Goal: Find specific page/section: Find specific page/section

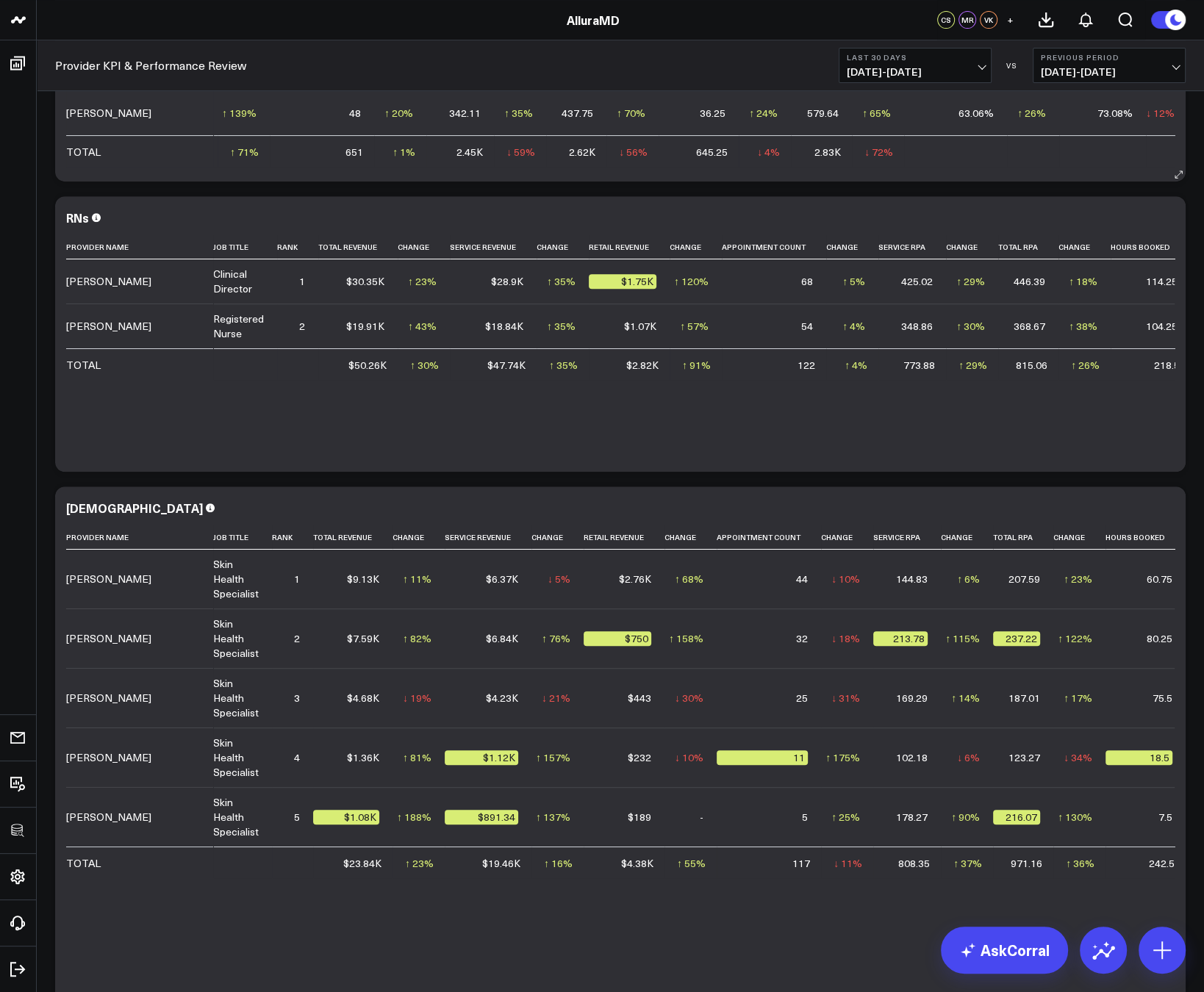
scroll to position [559, 0]
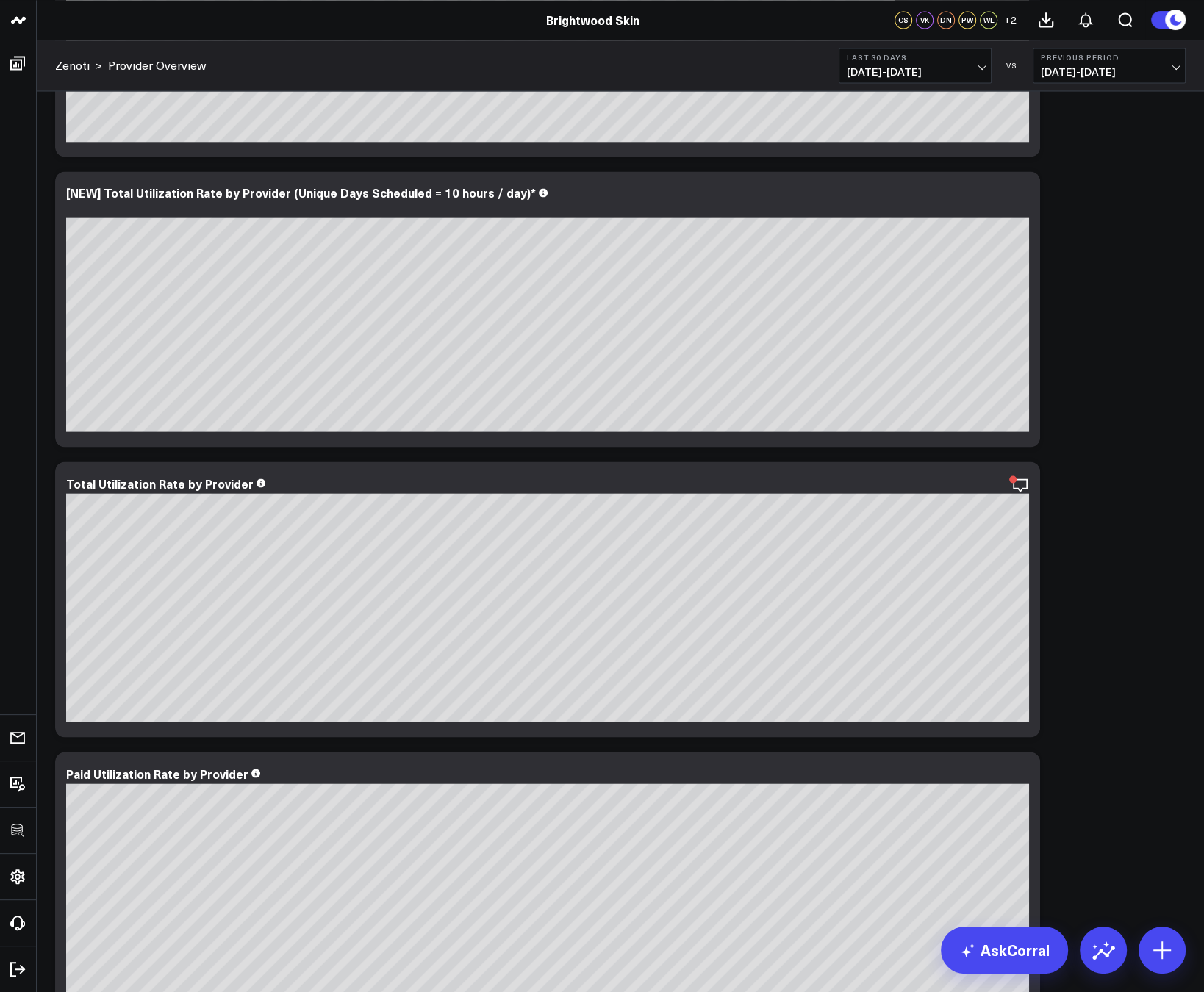
scroll to position [2316, 0]
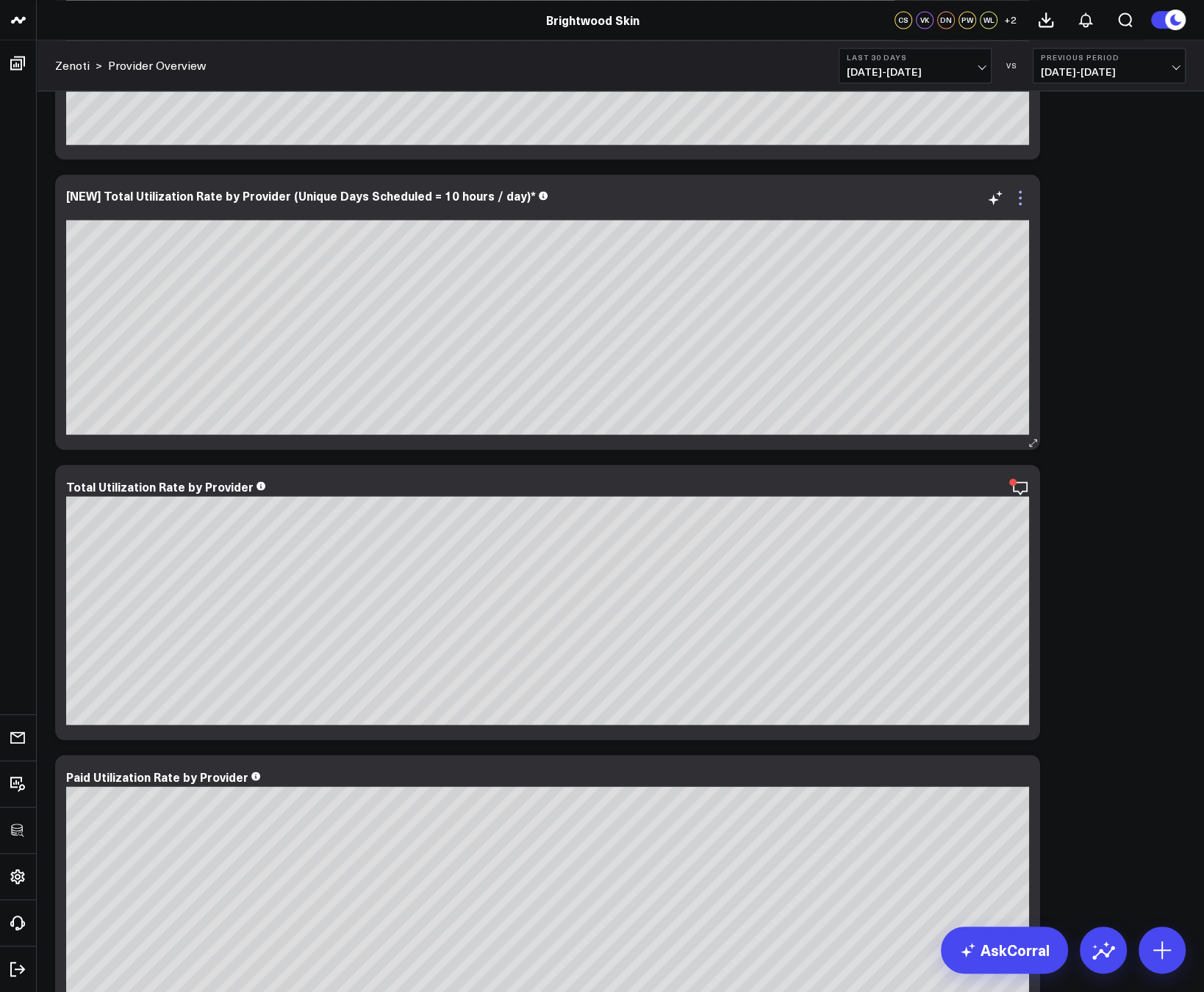
click at [1021, 194] on icon at bounding box center [1020, 197] width 17 height 17
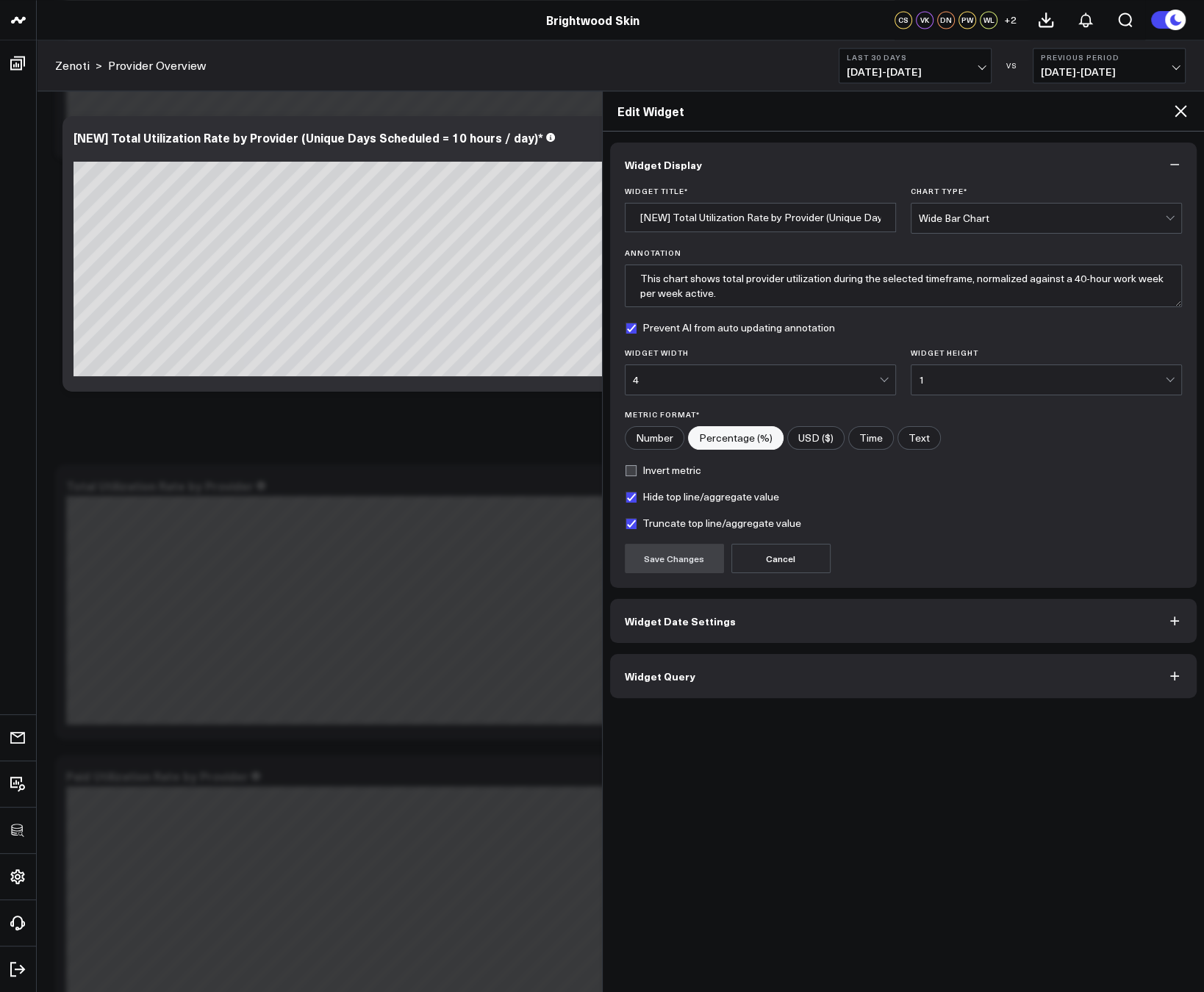
click at [720, 669] on button "Widget Query" at bounding box center [904, 676] width 587 height 44
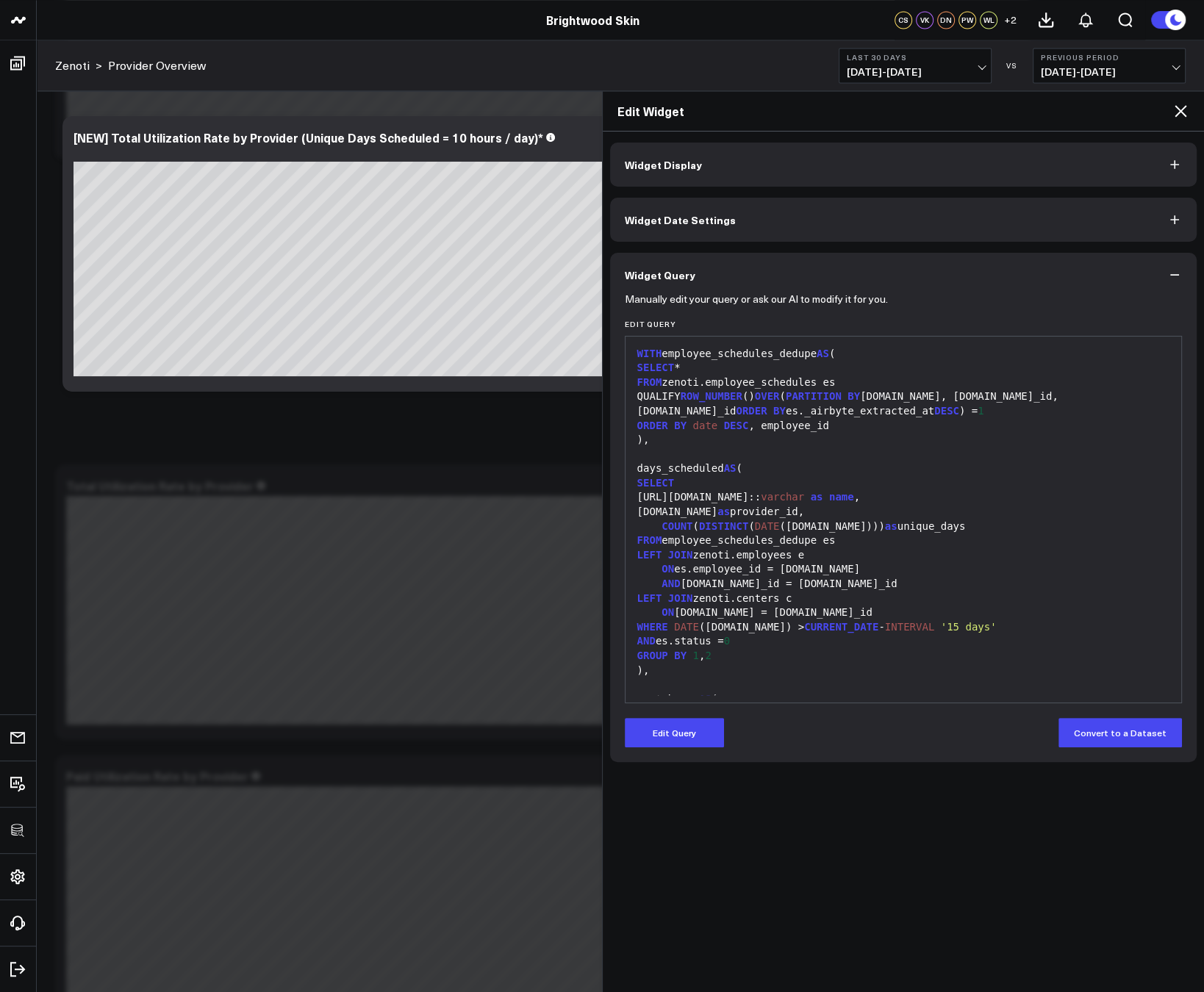
click at [1180, 114] on icon at bounding box center [1179, 110] width 17 height 17
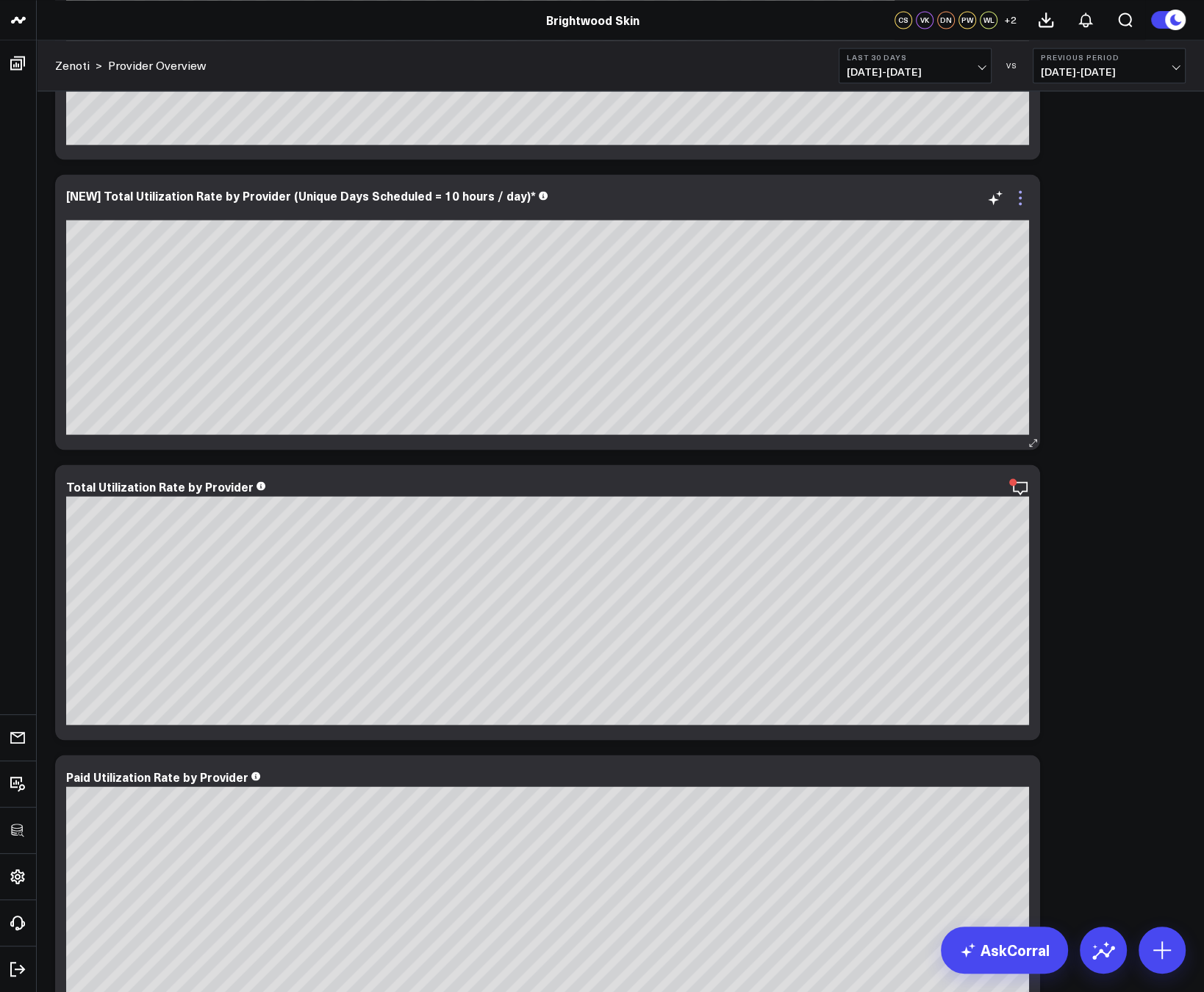
click at [1019, 202] on icon at bounding box center [1020, 204] width 3 height 3
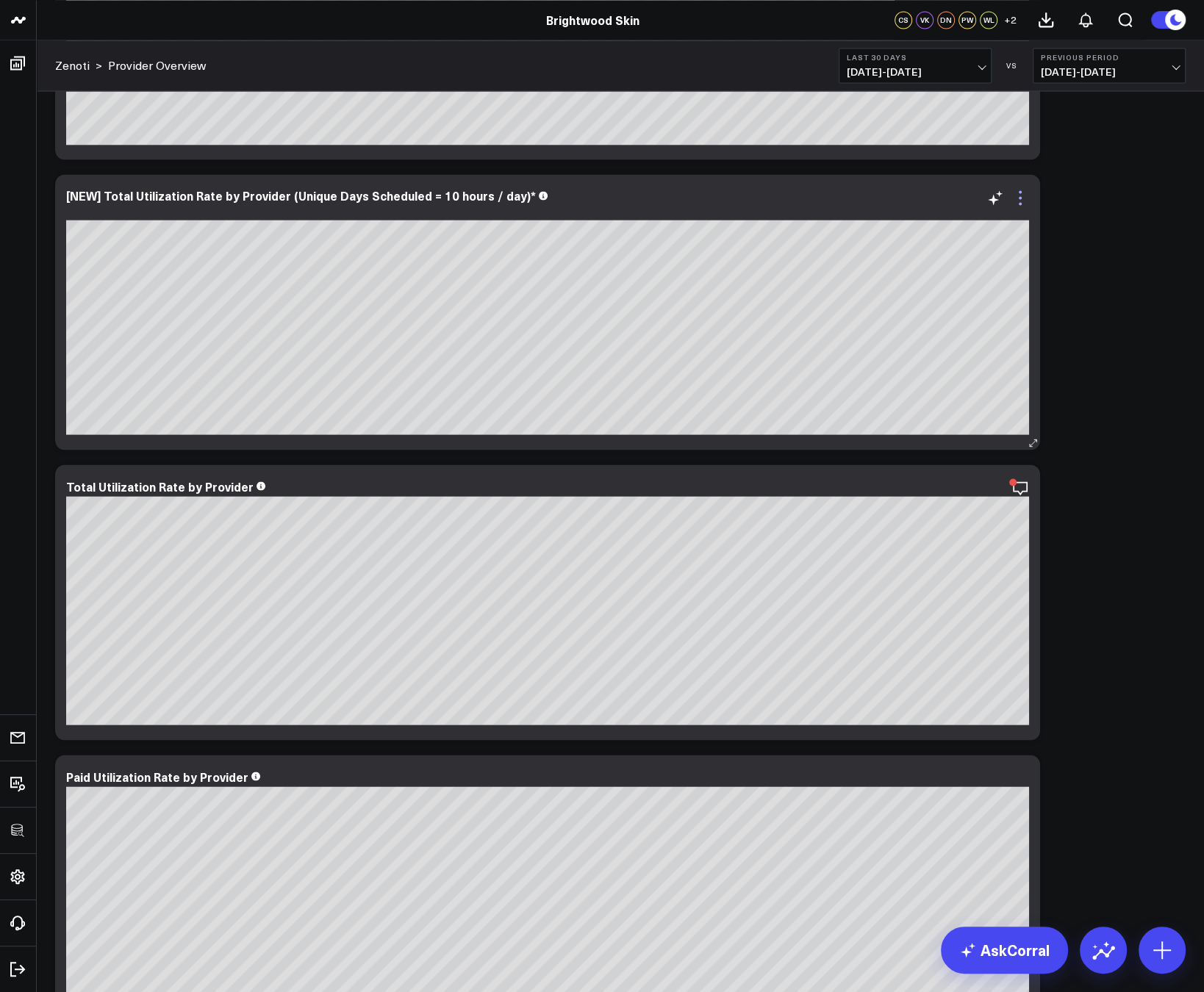
click at [1021, 190] on icon at bounding box center [1020, 197] width 17 height 17
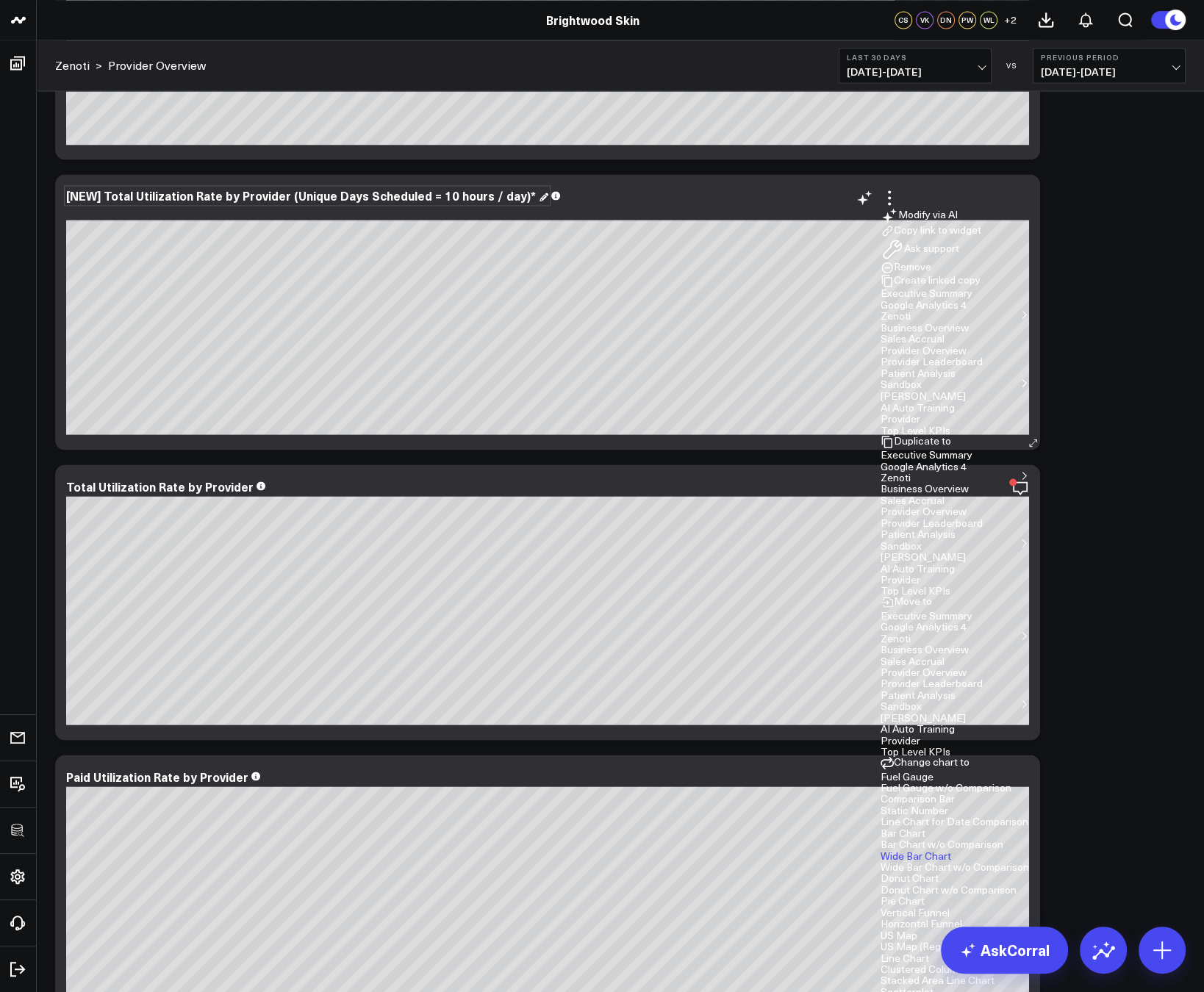
click at [383, 192] on div "[NEW] Total Utilization Rate by Provider (Unique Days Scheduled = 10 hours / da…" at bounding box center [307, 196] width 482 height 16
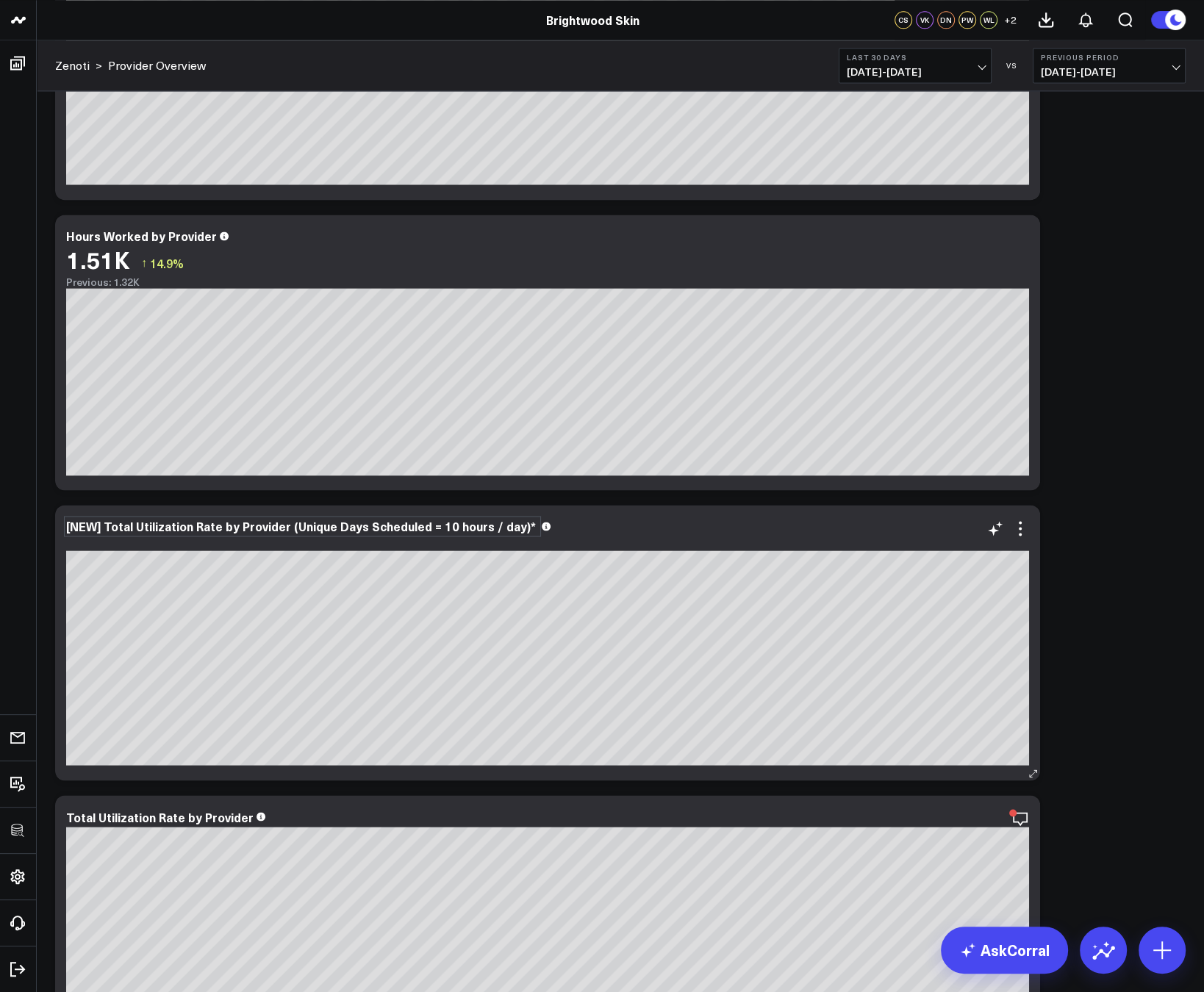
scroll to position [1959, 0]
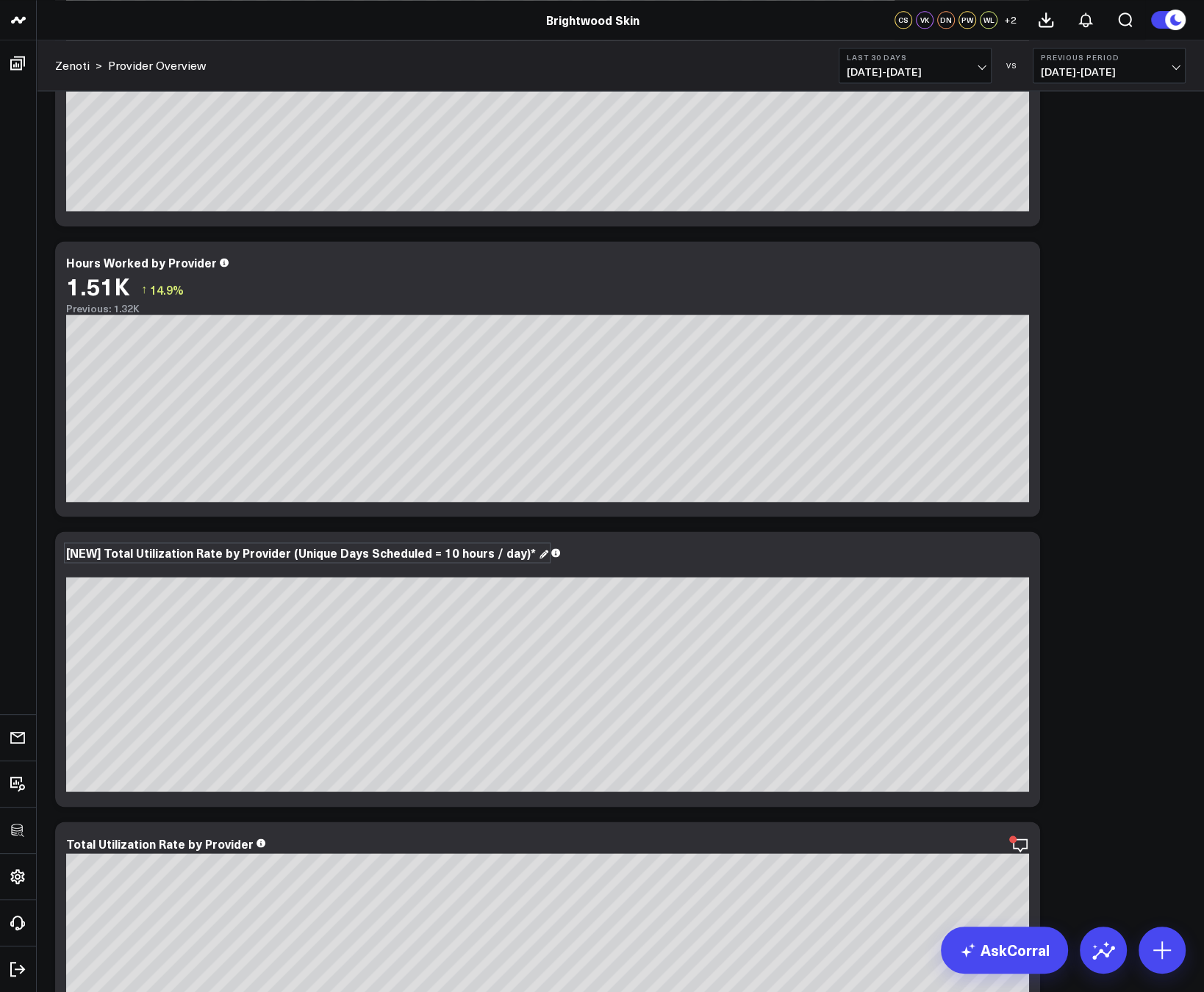
click at [107, 554] on div "[NEW] Total Utilization Rate by Provider (Unique Days Scheduled = 10 hours / da…" at bounding box center [307, 553] width 482 height 16
click at [107, 553] on div "[NEW] Total Utilization Rate by Provider (Unique Days Scheduled = 10 hours / da…" at bounding box center [302, 553] width 473 height 16
copy div "Total Utilization Rate by Provider (Unique Days Scheduled = 10 hours / day)"
click at [1026, 554] on icon at bounding box center [1020, 554] width 17 height 17
click at [981, 595] on button "Copy link to widget" at bounding box center [930, 588] width 100 height 13
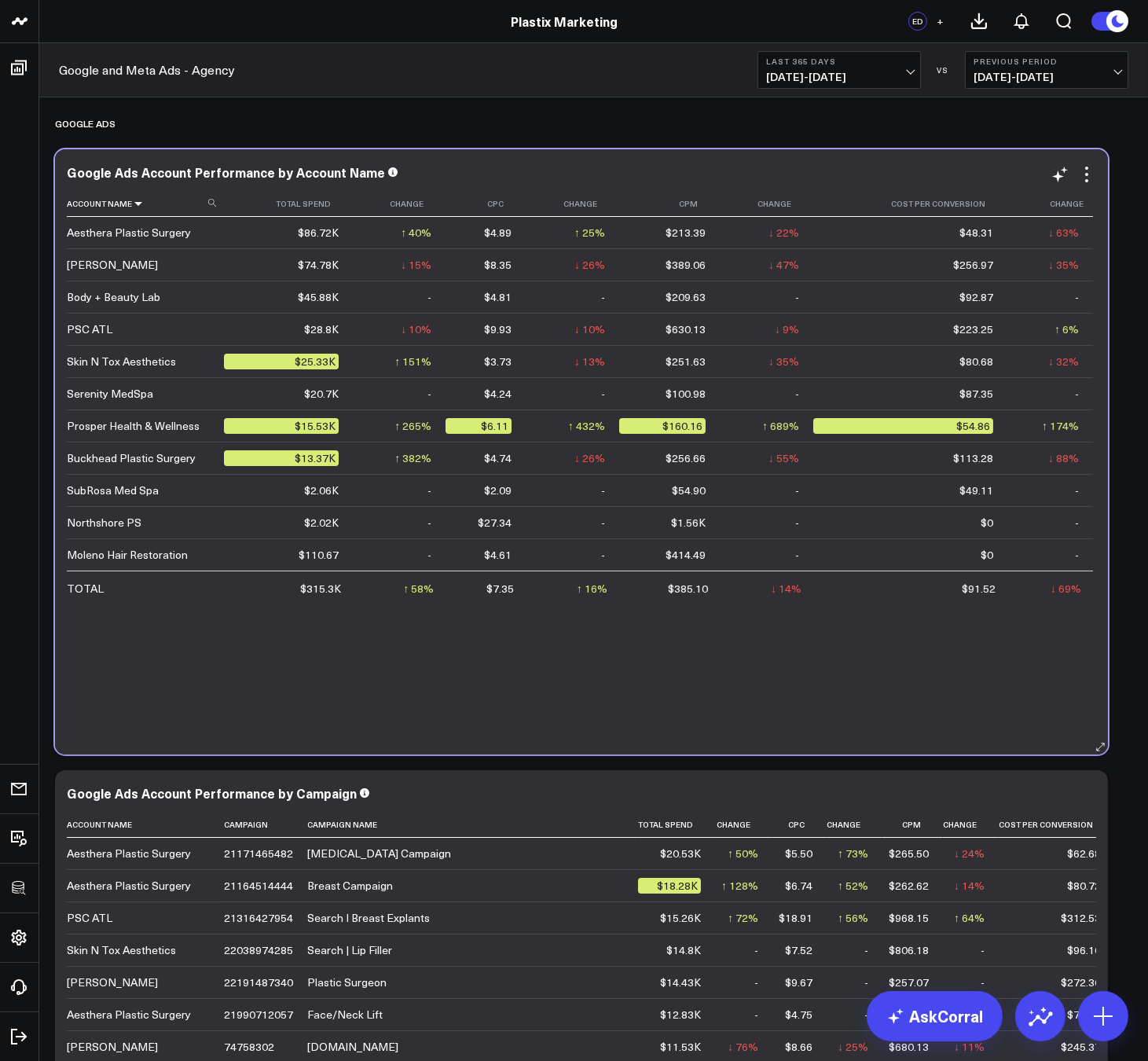
click at [141, 204] on icon at bounding box center [138, 203] width 12 height 10
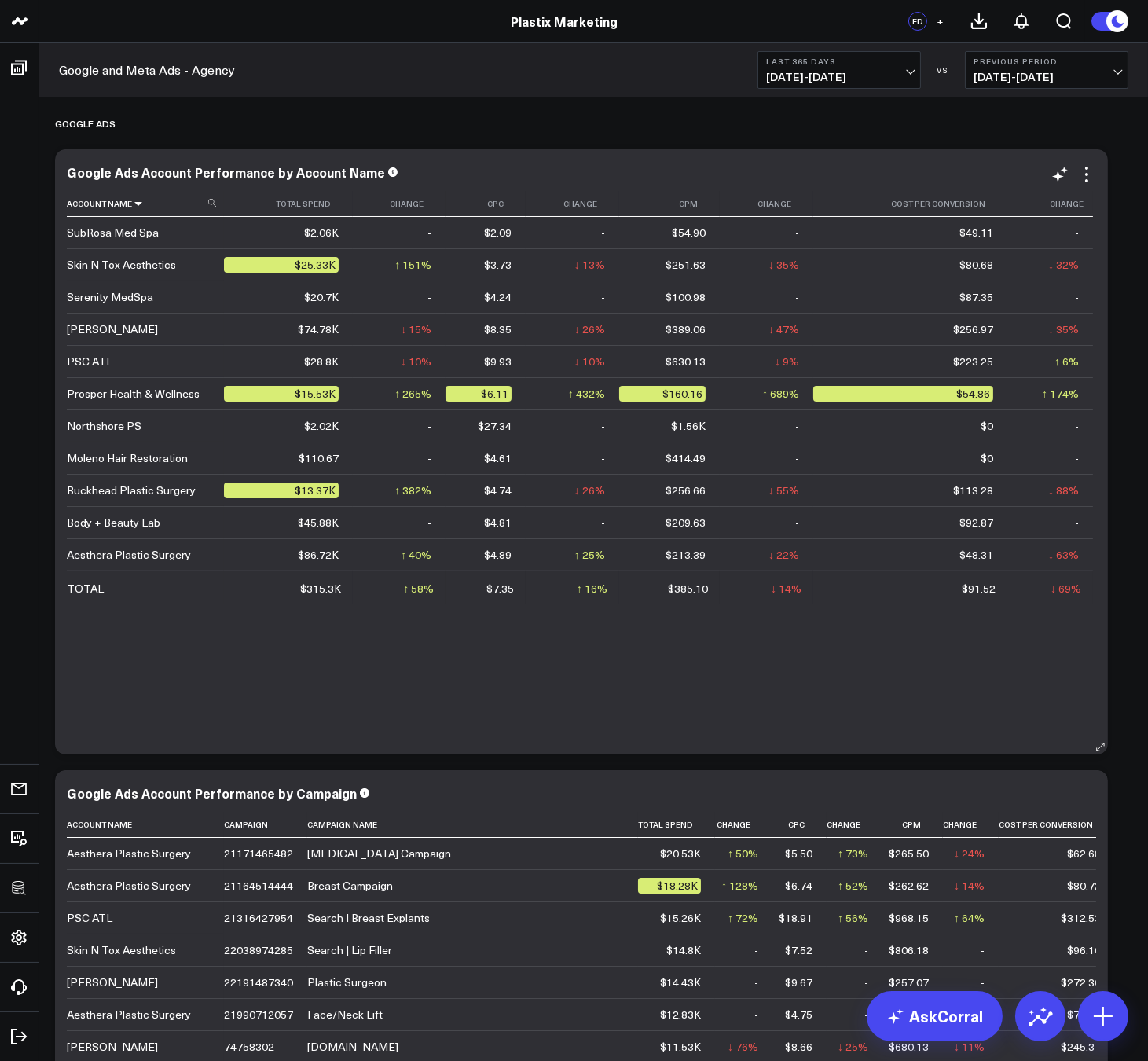
click at [141, 204] on icon at bounding box center [138, 203] width 12 height 10
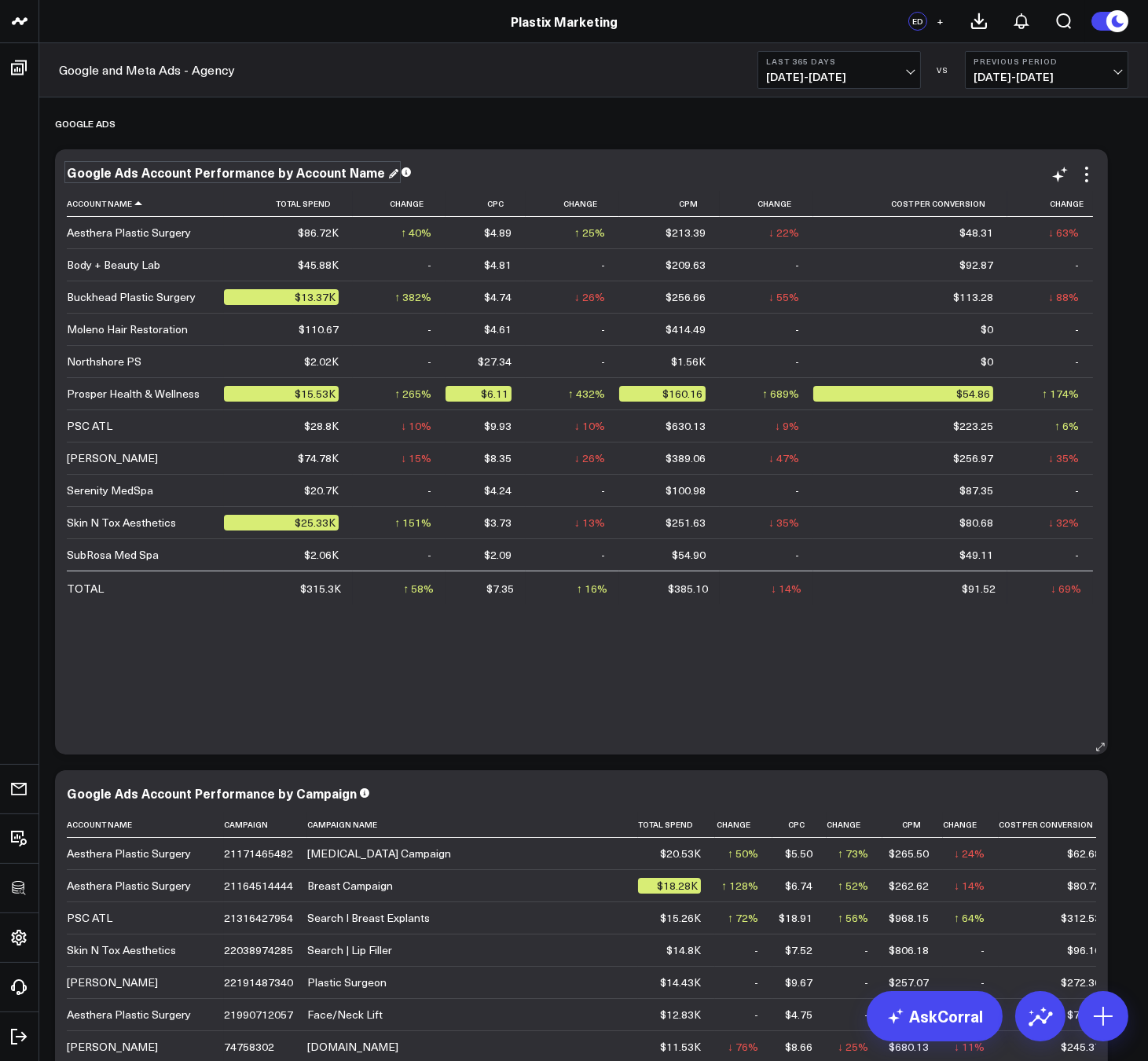
click at [245, 172] on div "Google Ads Account Performance by Account Name" at bounding box center [232, 172] width 332 height 18
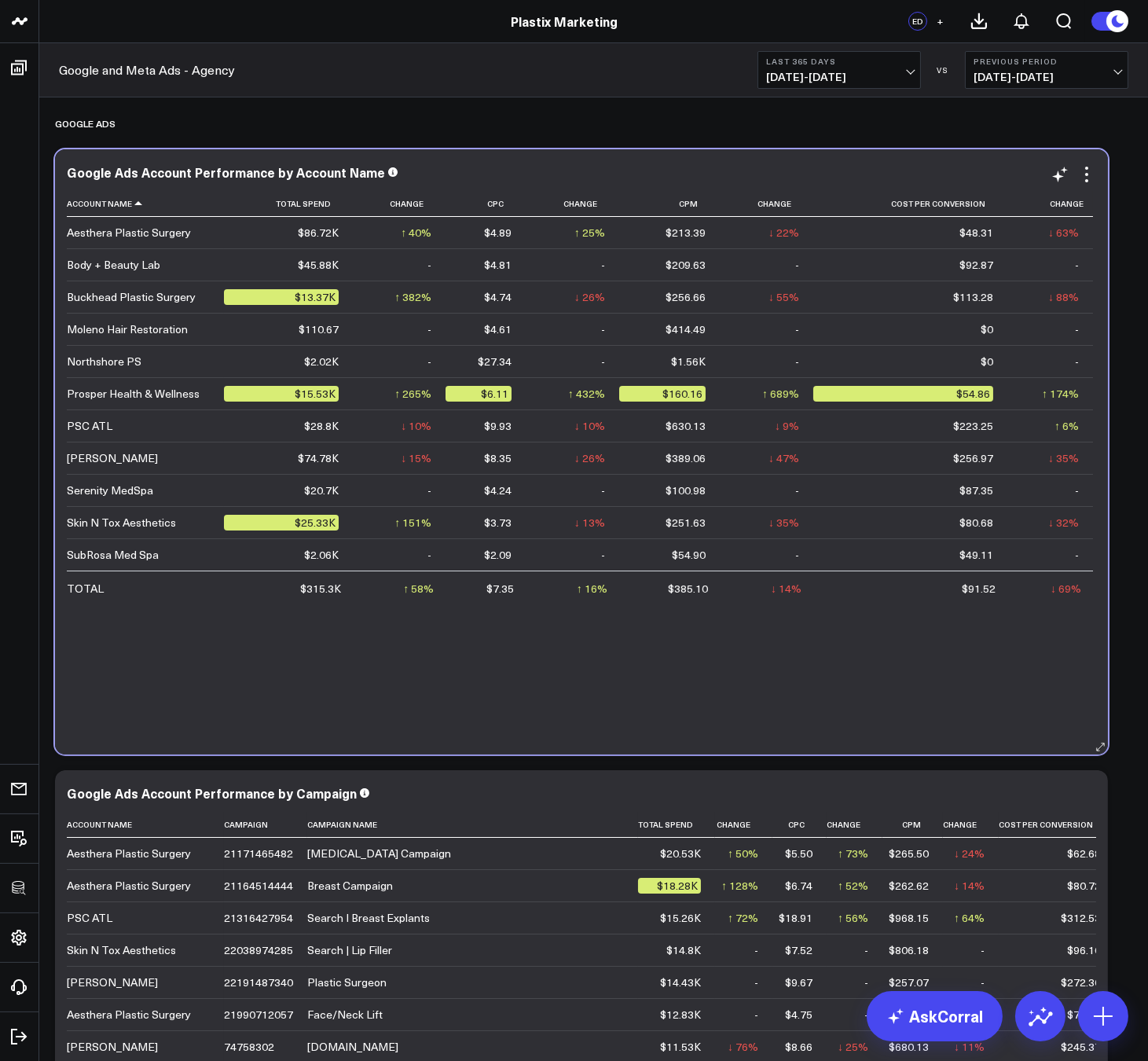
click at [1100, 162] on div "Google Ads Account Performance by Account Name Account Name Total Spend Change …" at bounding box center [581, 452] width 1053 height 605
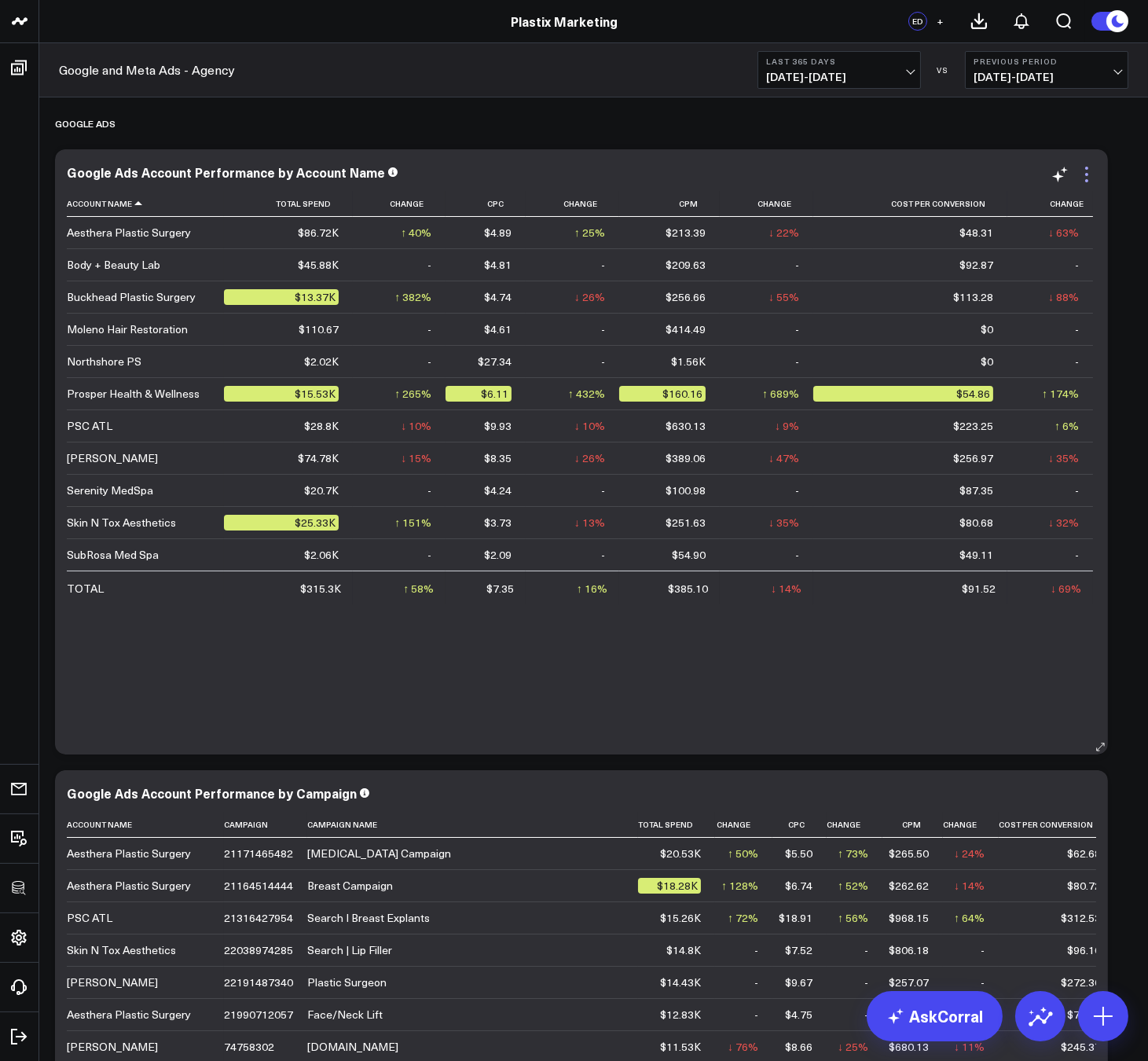
click at [1097, 166] on icon at bounding box center [1086, 174] width 18 height 18
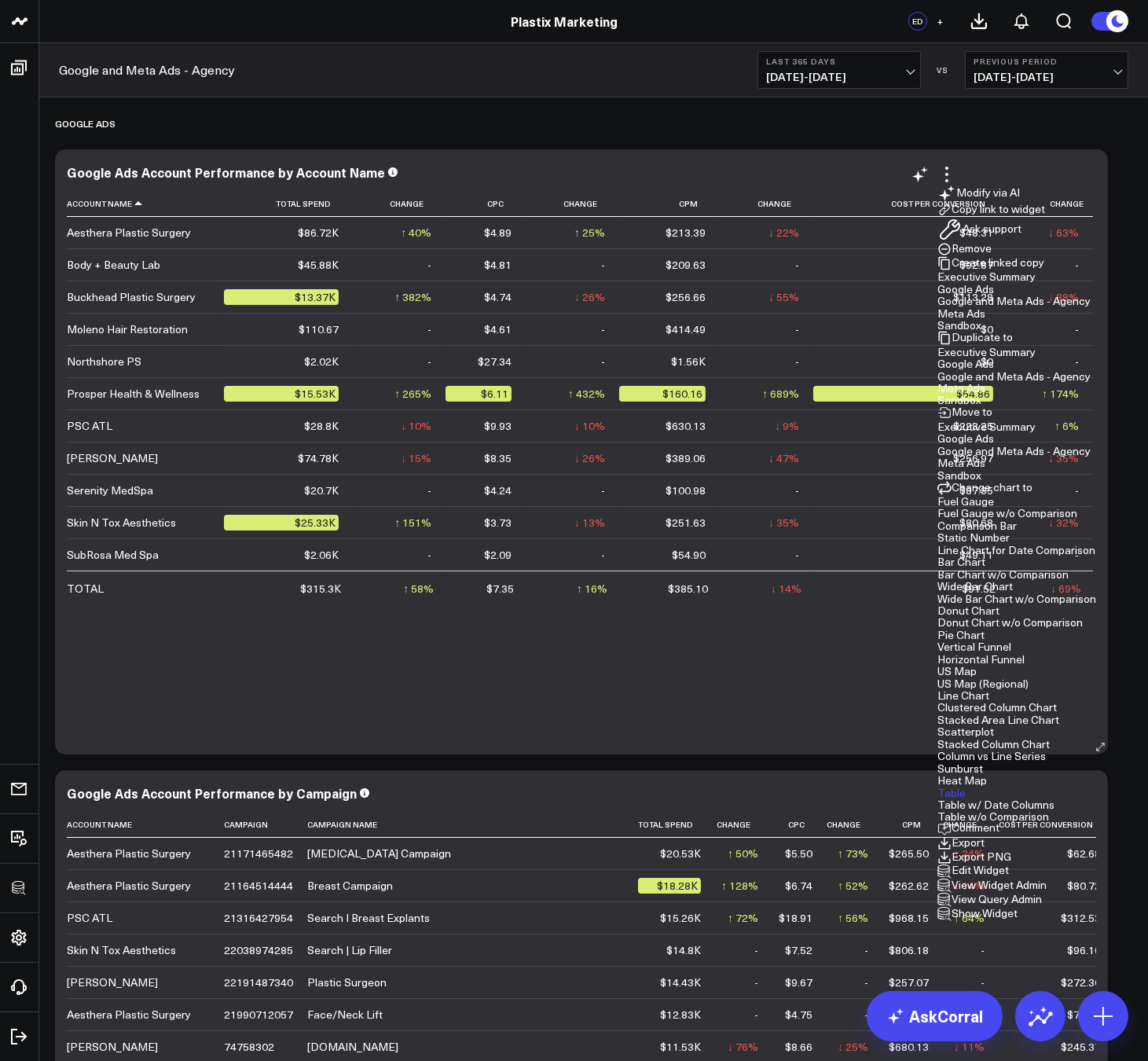
click at [1045, 217] on button "Copy link to widget" at bounding box center [991, 210] width 107 height 14
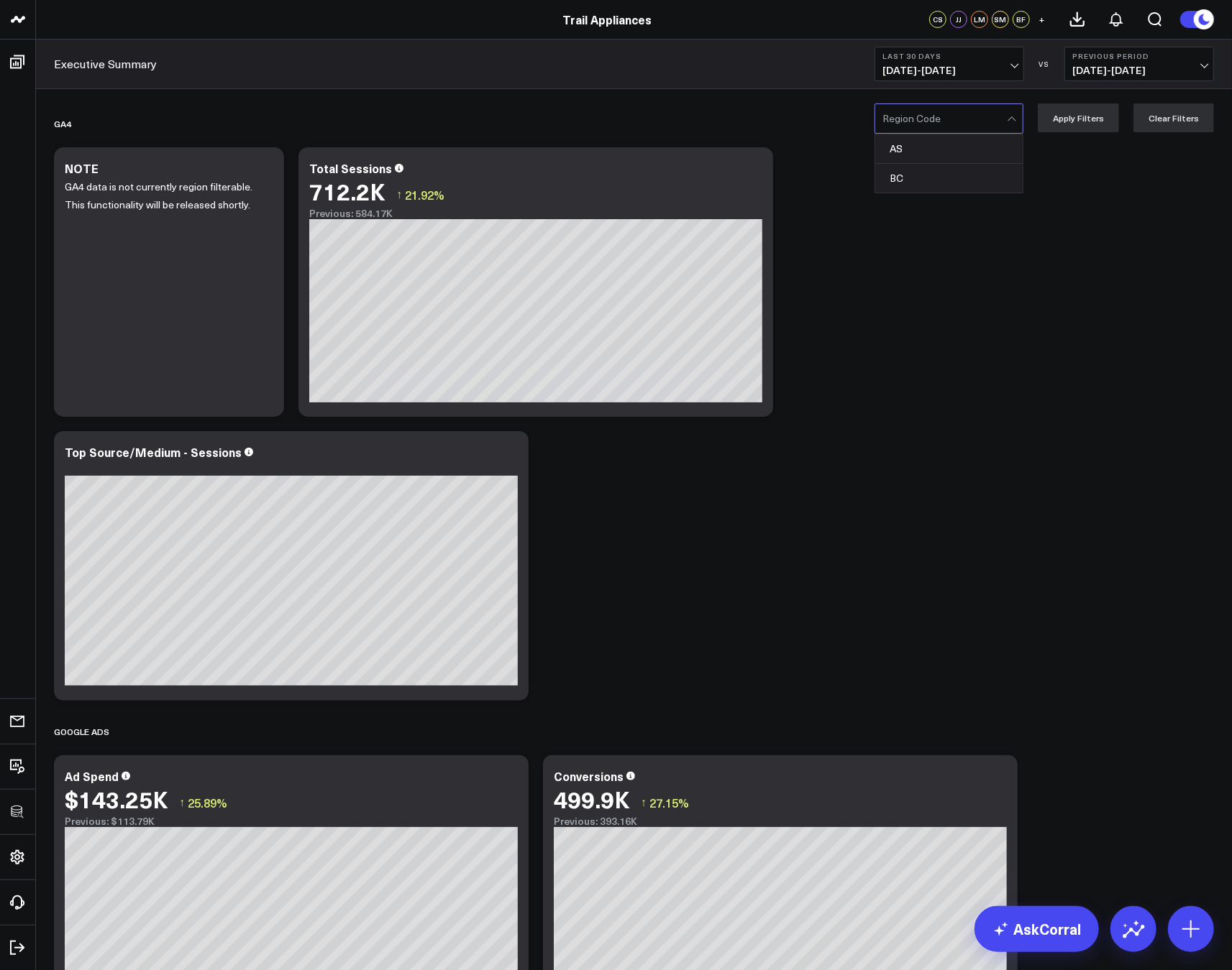
click at [942, 128] on div at bounding box center [944, 119] width 125 height 29
click at [929, 182] on div "BC" at bounding box center [948, 179] width 147 height 29
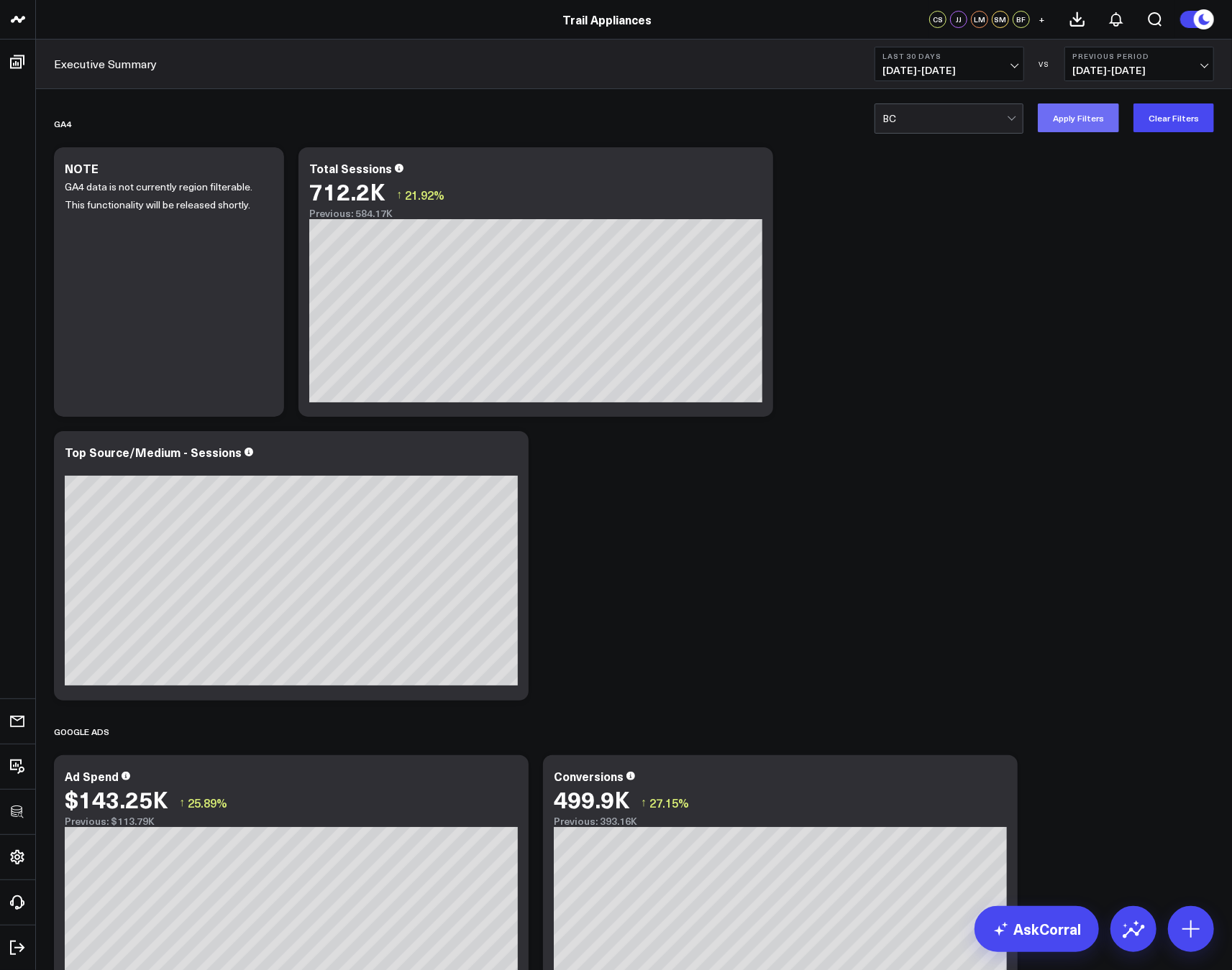
click at [1088, 118] on button "Apply Filters" at bounding box center [1077, 118] width 81 height 29
click at [972, 110] on div at bounding box center [944, 119] width 125 height 29
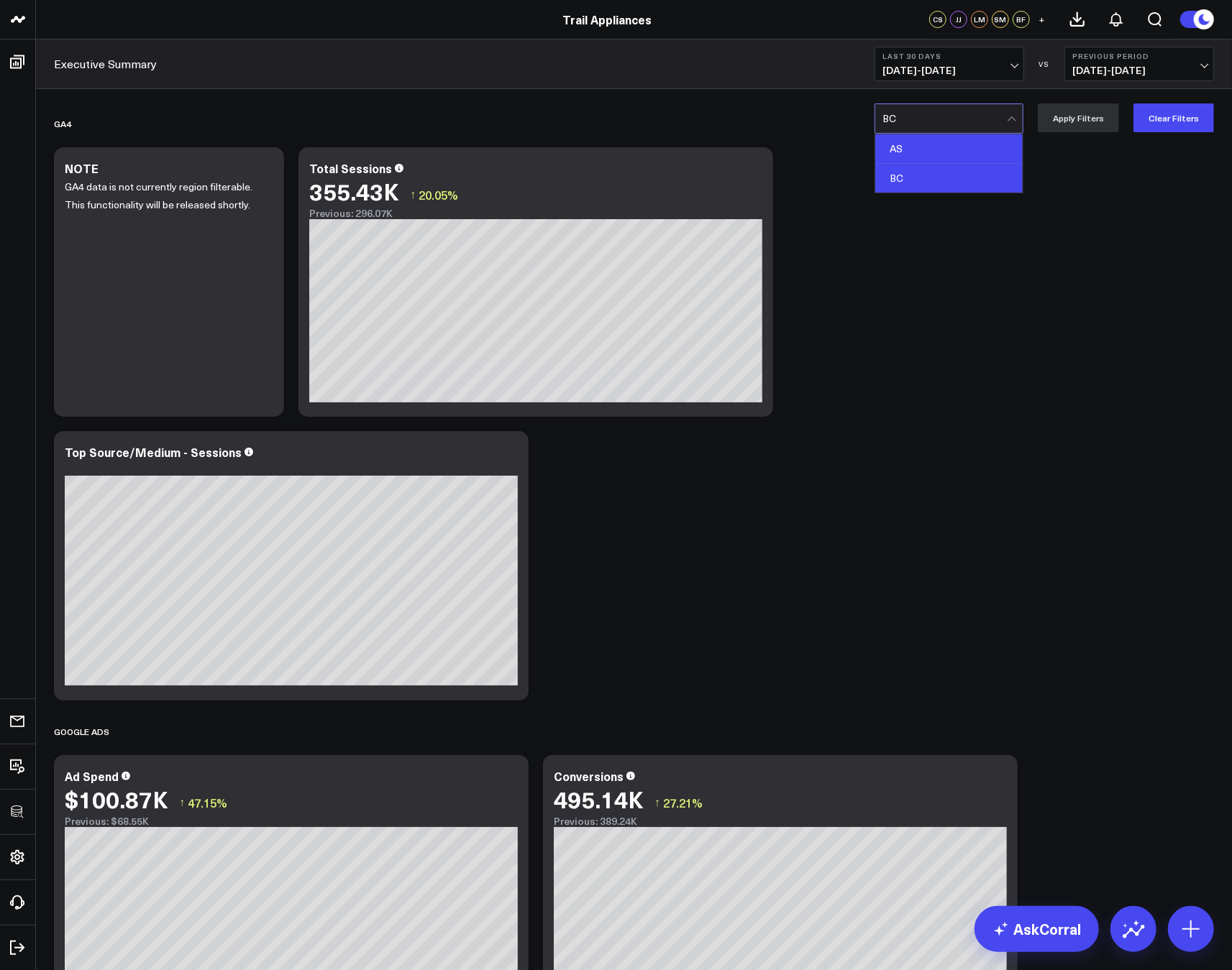
click at [945, 146] on div "AS" at bounding box center [948, 149] width 147 height 30
click at [1066, 122] on button "Apply Filters" at bounding box center [1077, 118] width 81 height 29
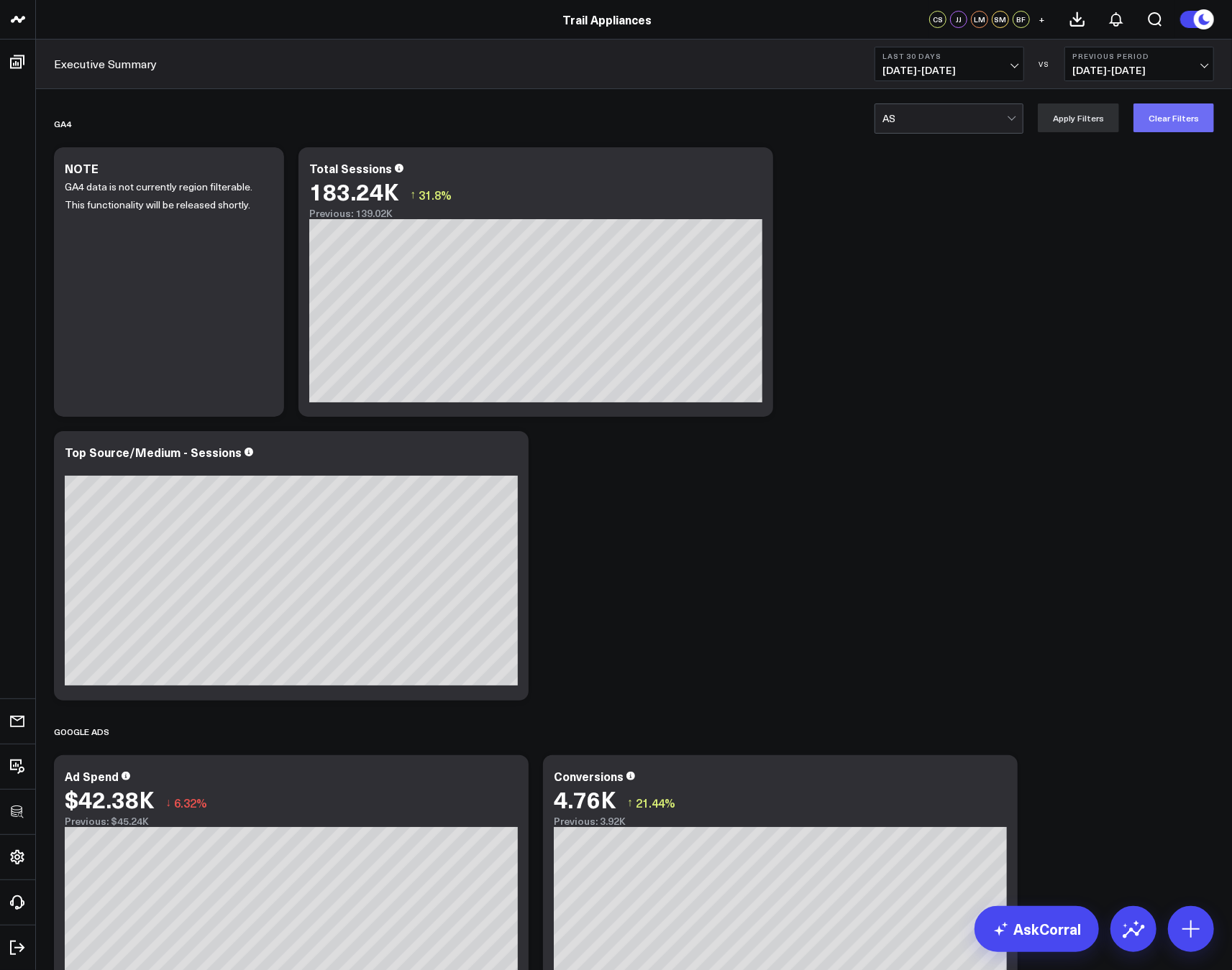
click at [1165, 126] on button "Clear Filters" at bounding box center [1173, 118] width 80 height 29
click at [979, 117] on div at bounding box center [944, 119] width 125 height 29
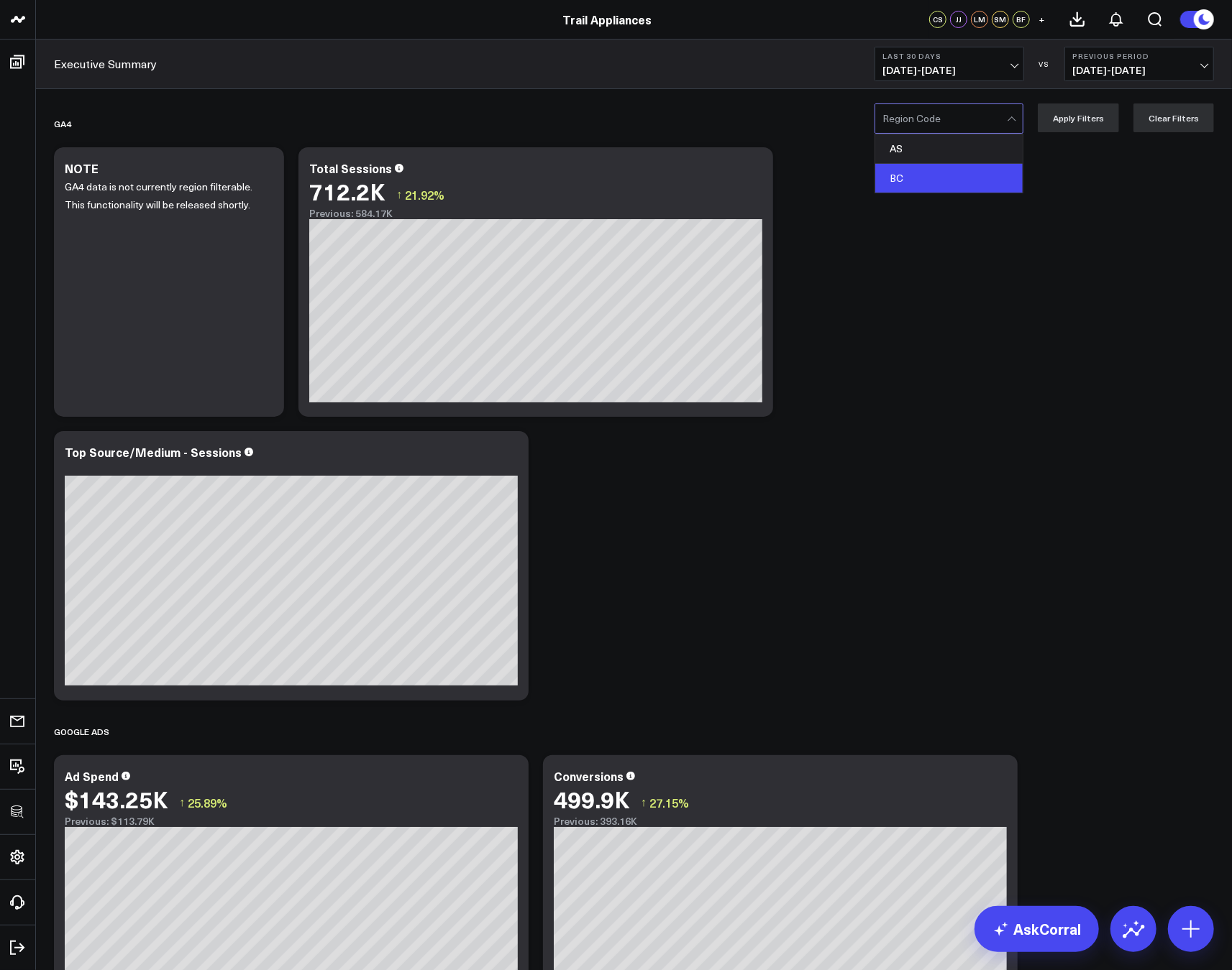
click at [942, 171] on div "BC" at bounding box center [948, 179] width 147 height 29
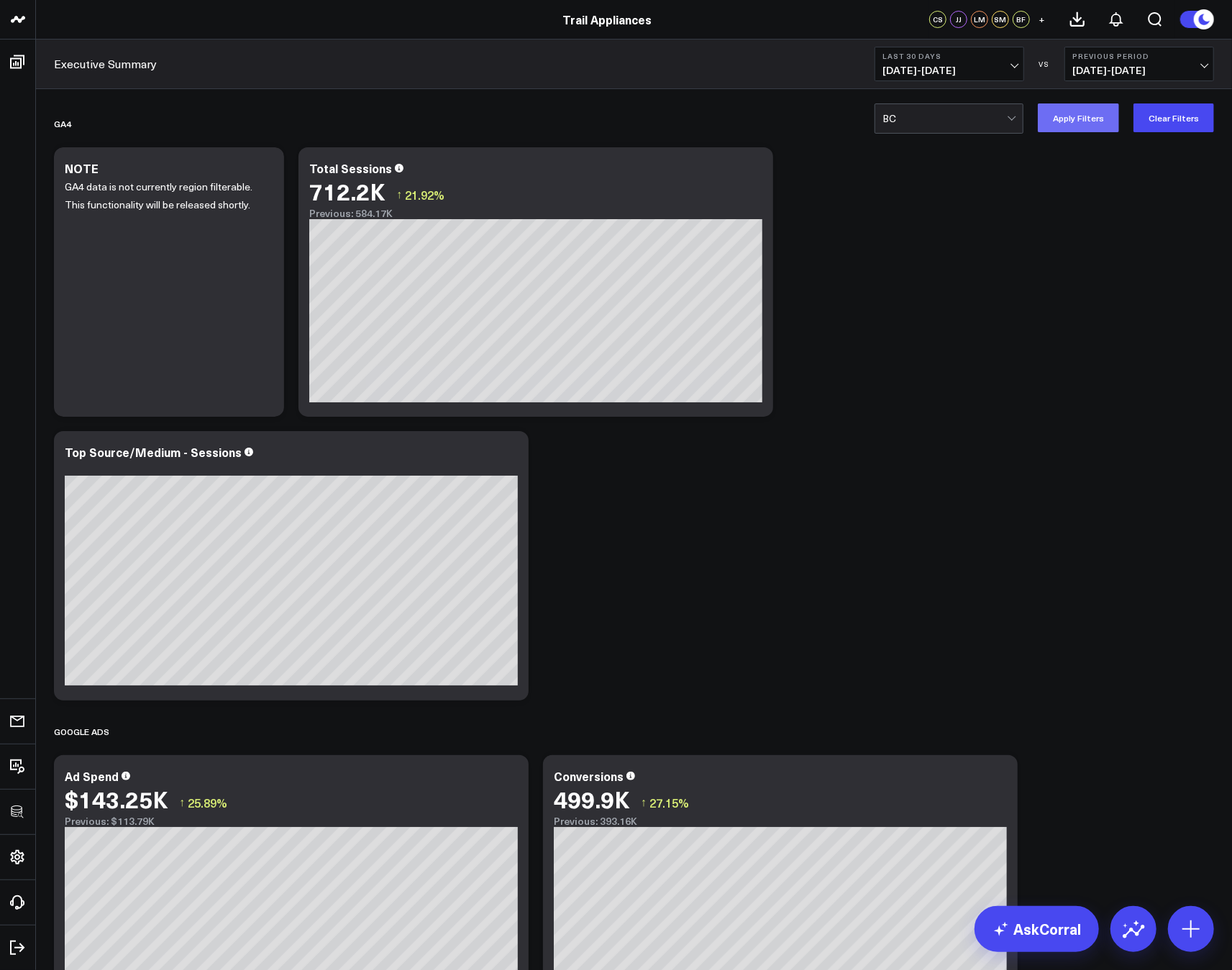
click at [1083, 127] on button "Apply Filters" at bounding box center [1077, 118] width 81 height 29
click at [966, 121] on div at bounding box center [944, 119] width 125 height 29
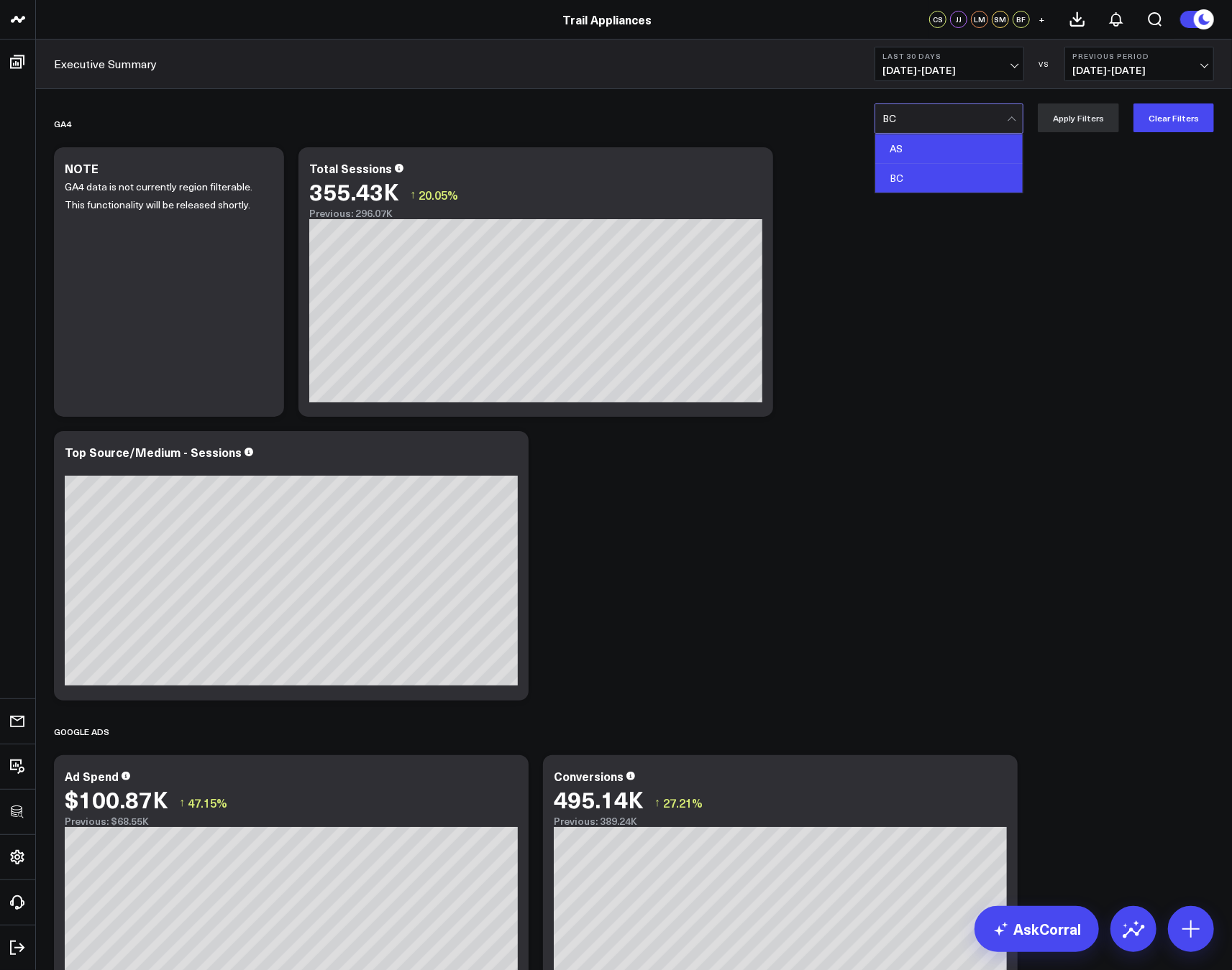
click at [947, 139] on div "AS" at bounding box center [948, 149] width 147 height 30
click at [1098, 127] on button "Apply Filters" at bounding box center [1077, 118] width 81 height 29
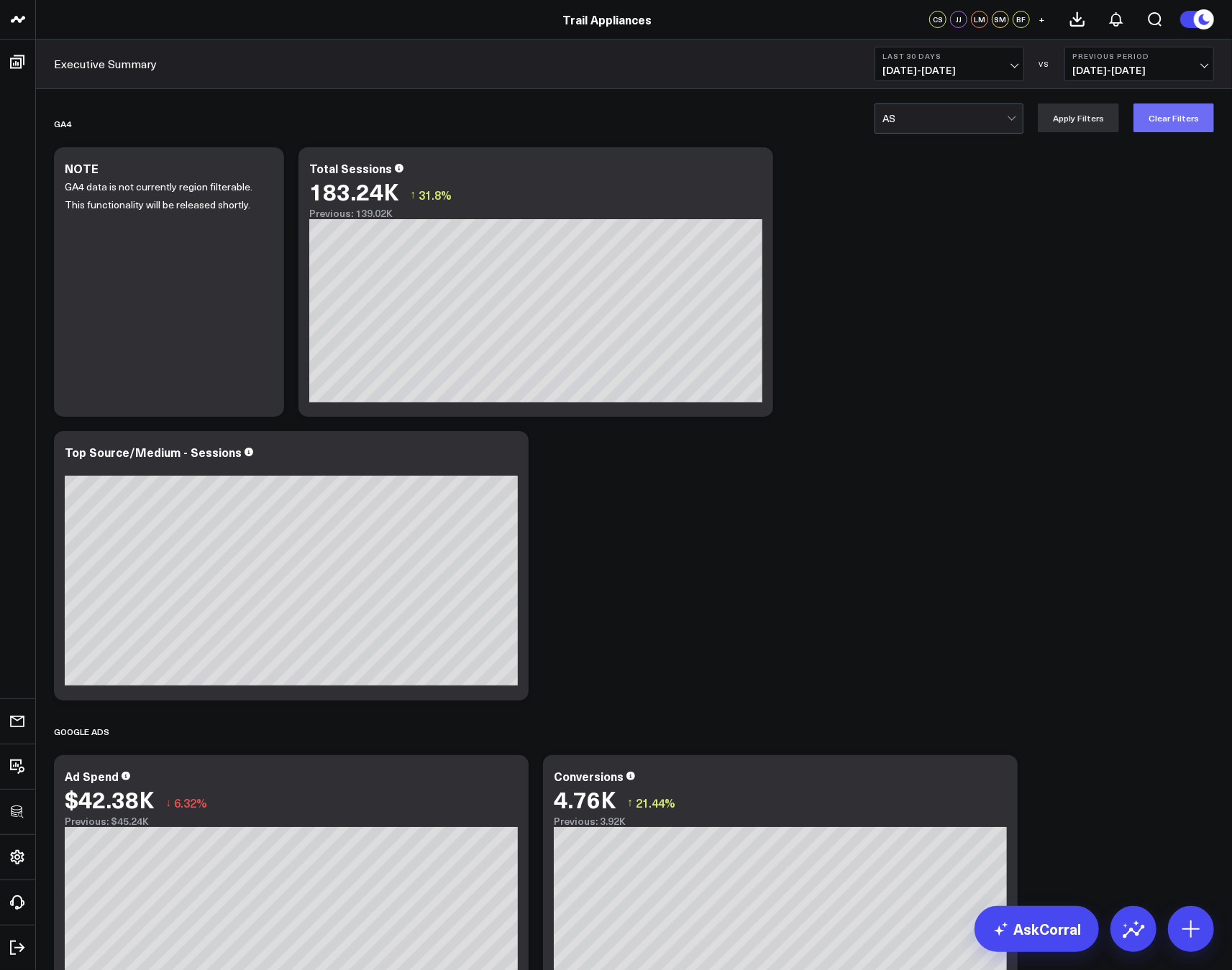
click at [1164, 122] on button "Clear Filters" at bounding box center [1173, 118] width 80 height 29
click at [264, 172] on icon at bounding box center [264, 170] width 17 height 17
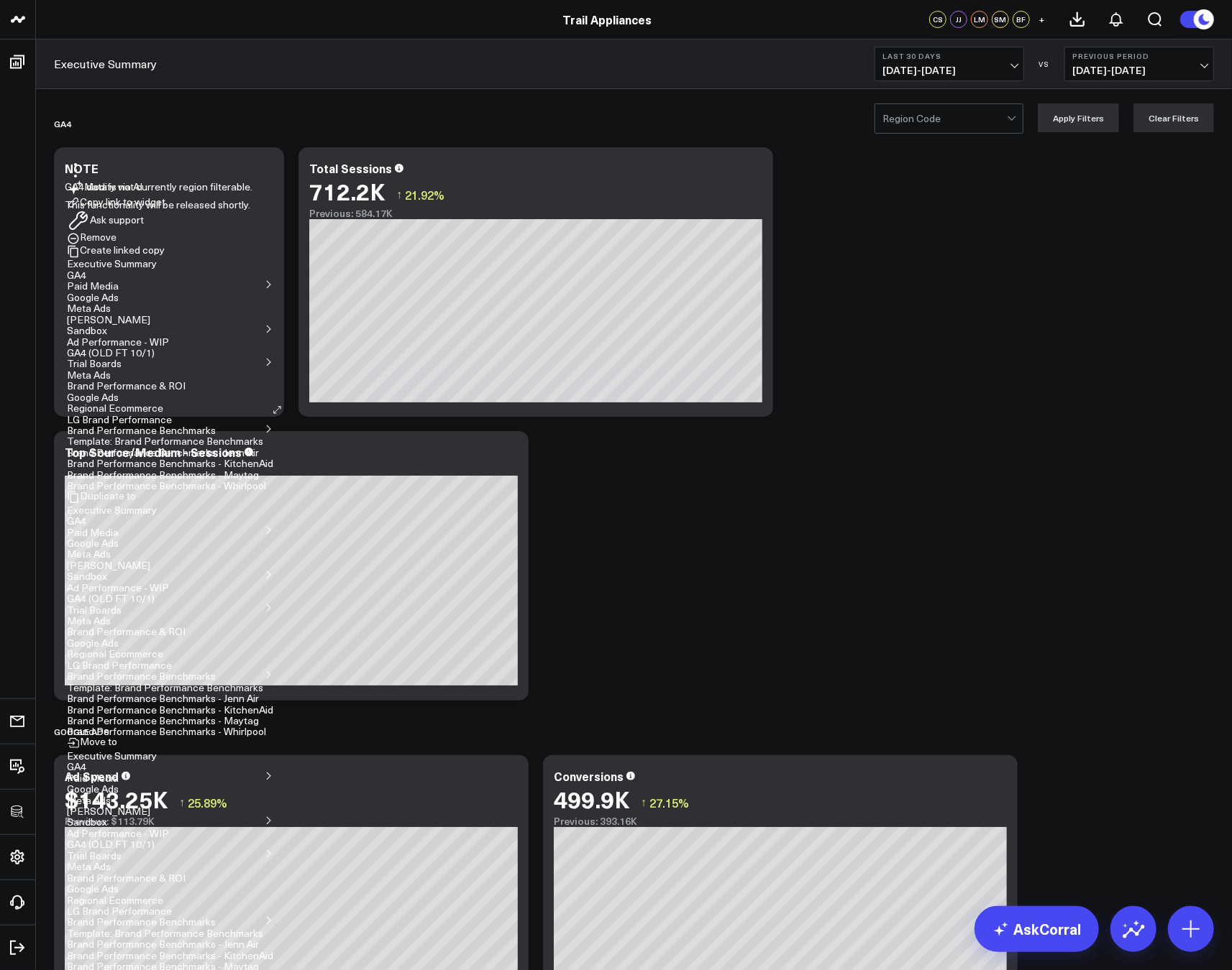
click at [117, 245] on button "Remove" at bounding box center [92, 239] width 50 height 13
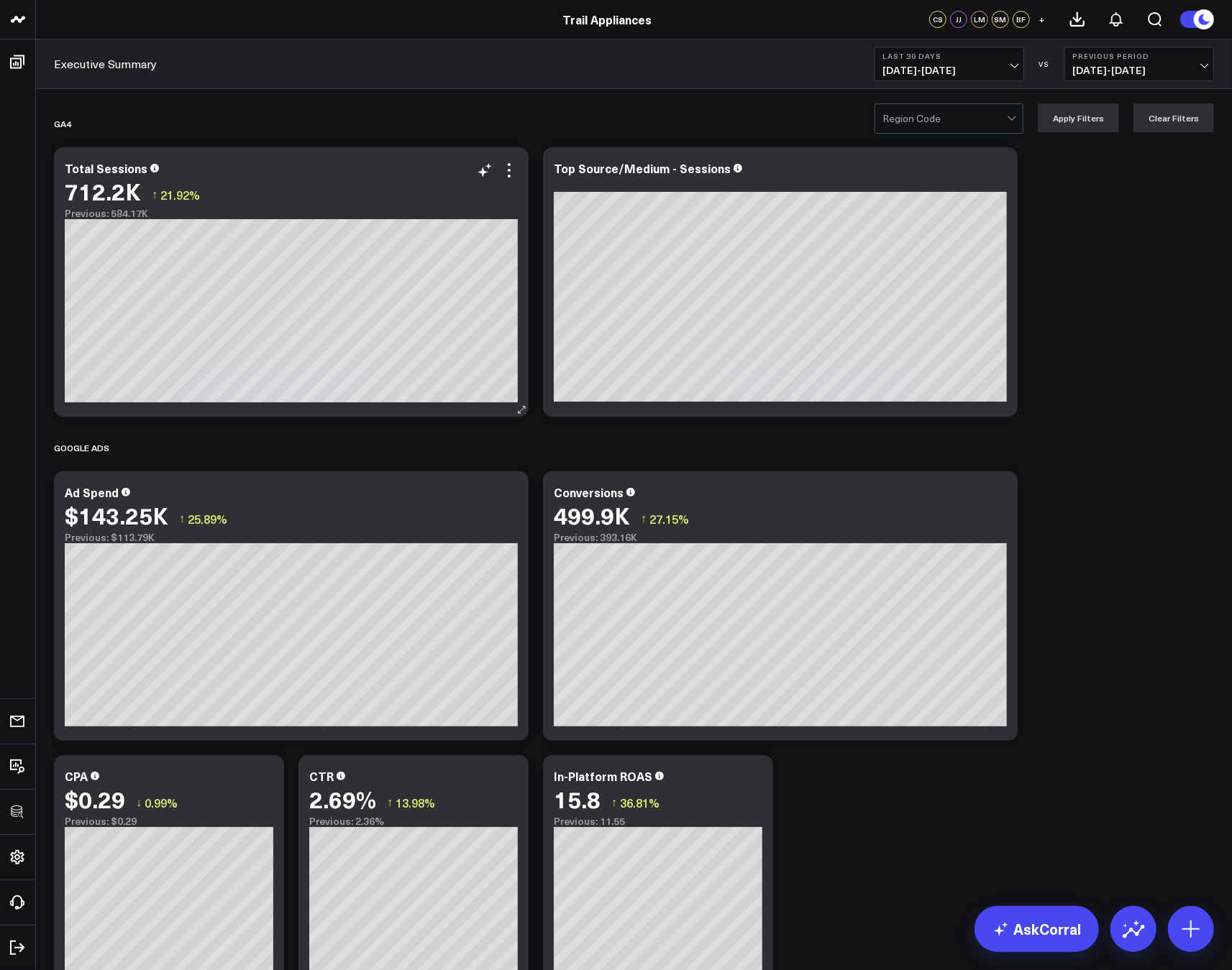
click at [517, 169] on div "Total Sessions 712.2K ↑ 21.92% Previous: 584.17K [#fff fontSize:14px lineHeight…" at bounding box center [291, 282] width 475 height 269
click at [512, 169] on icon at bounding box center [509, 170] width 17 height 17
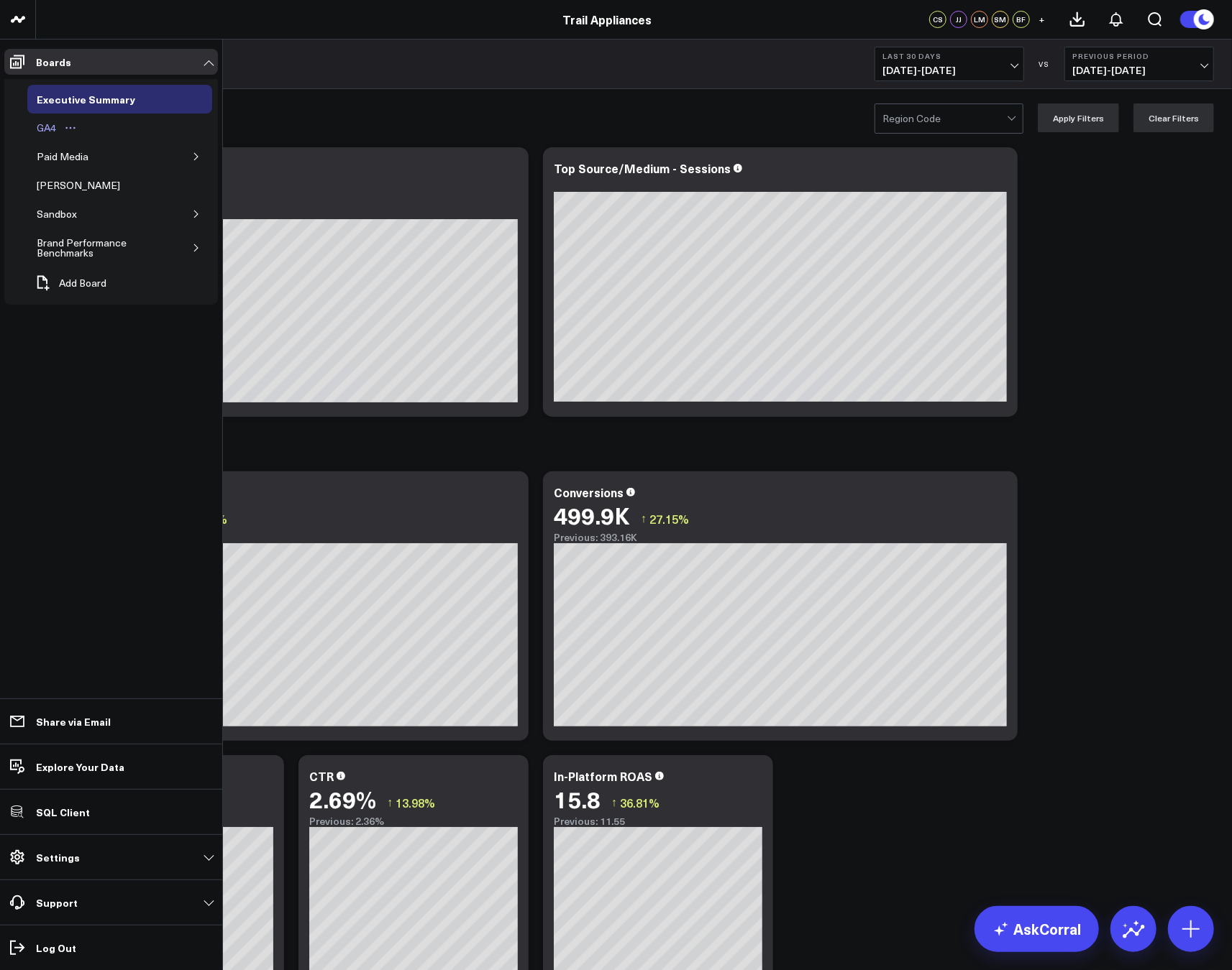
click at [44, 130] on div "GA4" at bounding box center [46, 127] width 27 height 17
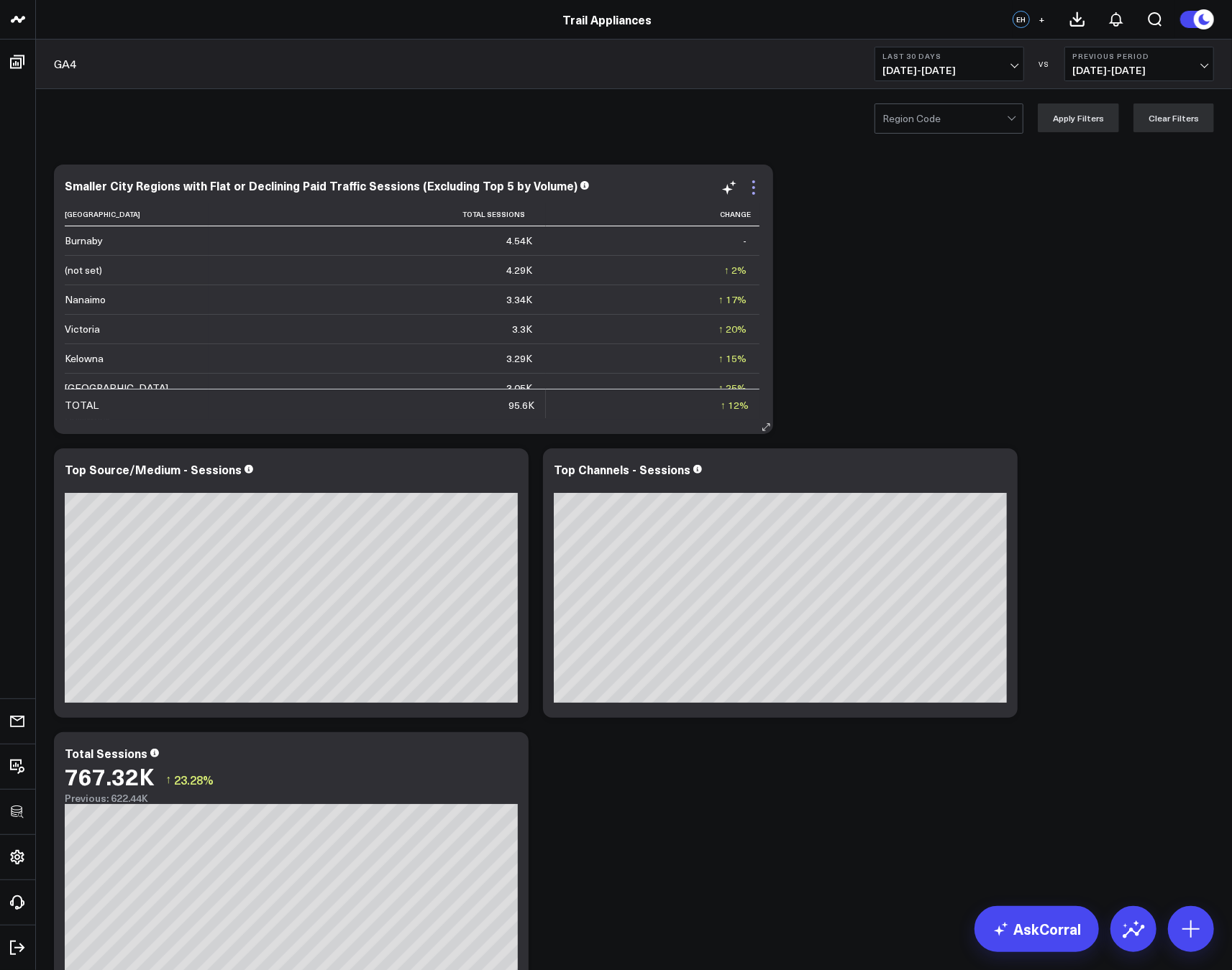
click at [749, 183] on icon at bounding box center [753, 187] width 17 height 17
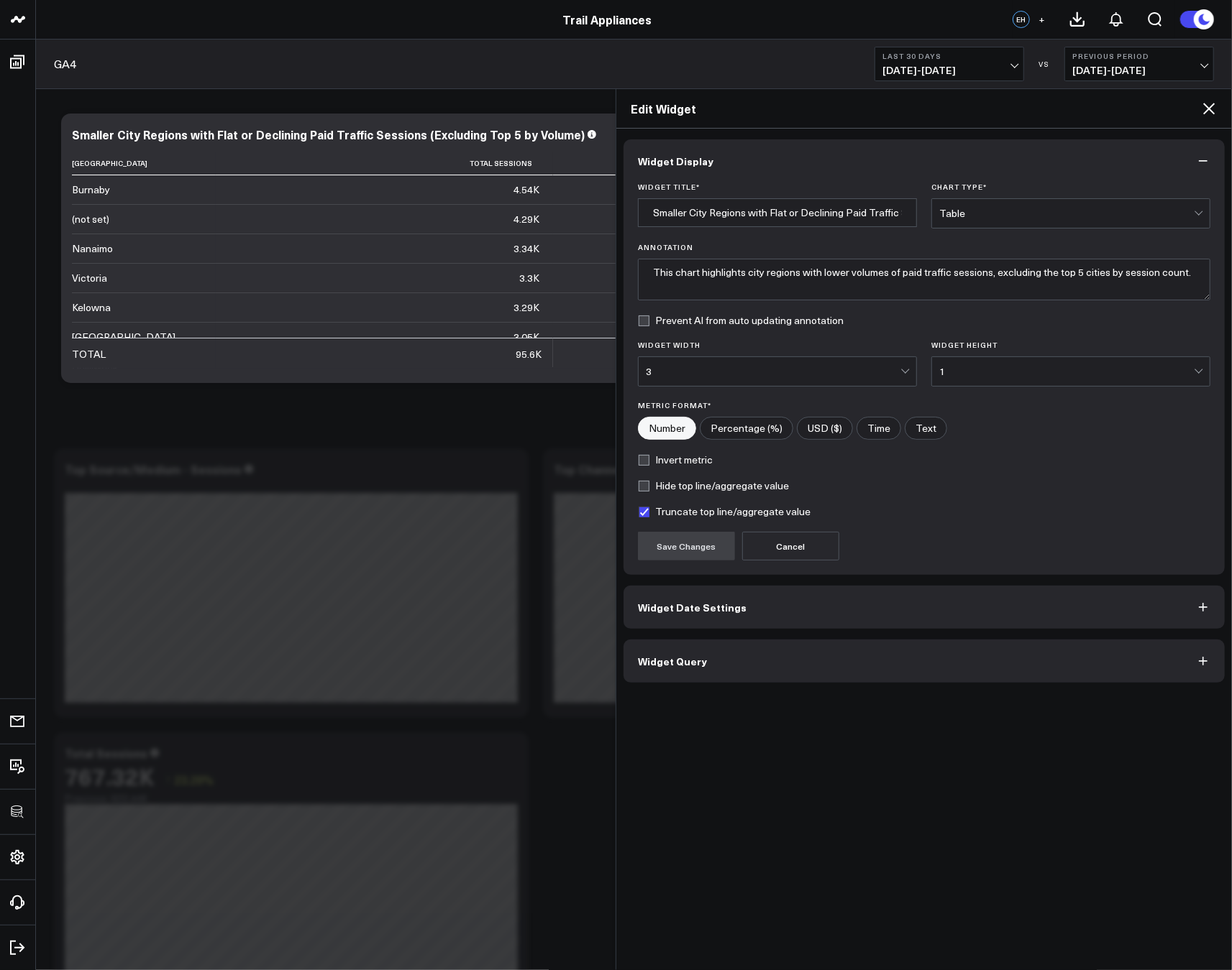
click at [801, 653] on button "Widget Query" at bounding box center [924, 661] width 601 height 43
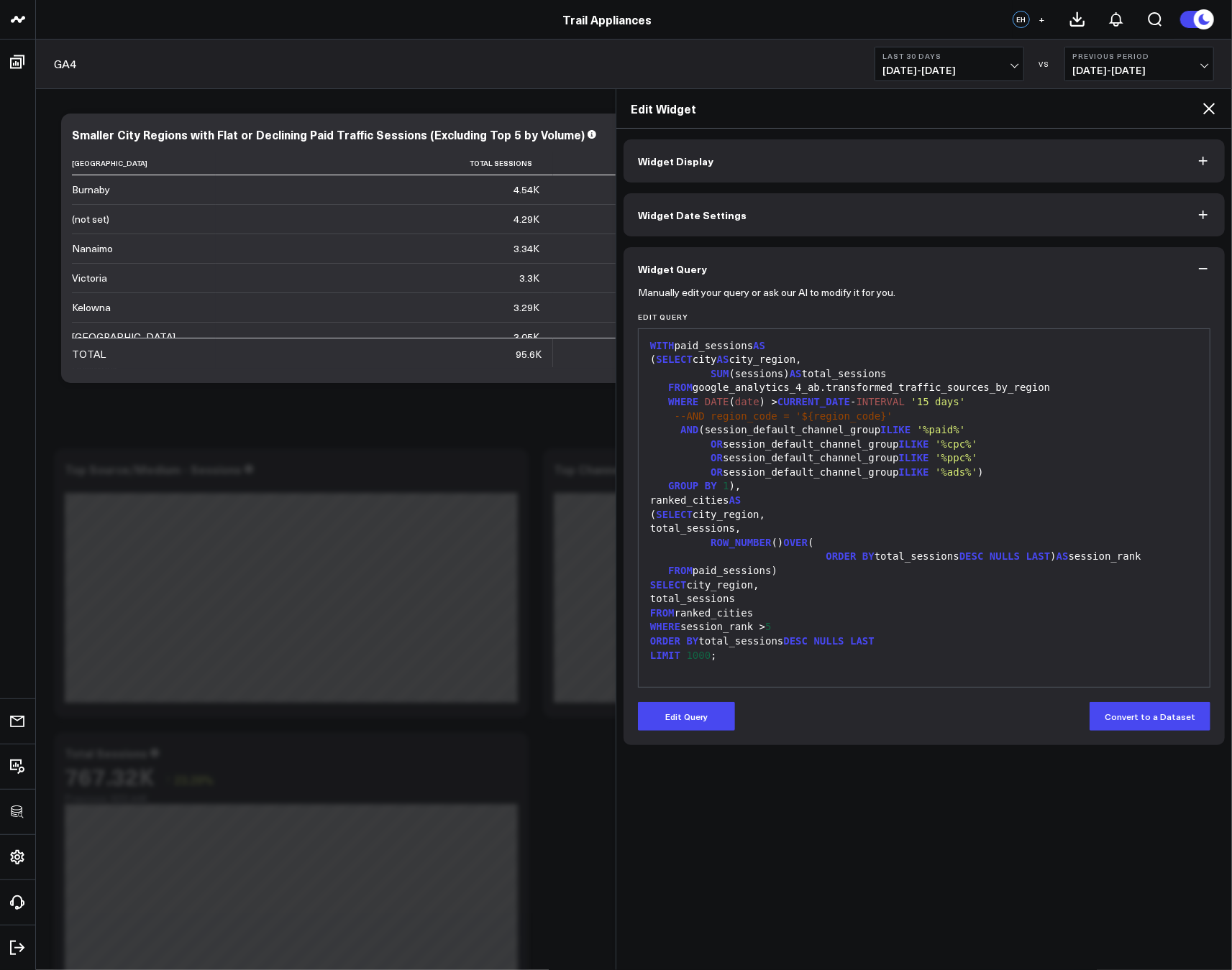
click at [1210, 114] on icon at bounding box center [1208, 108] width 17 height 17
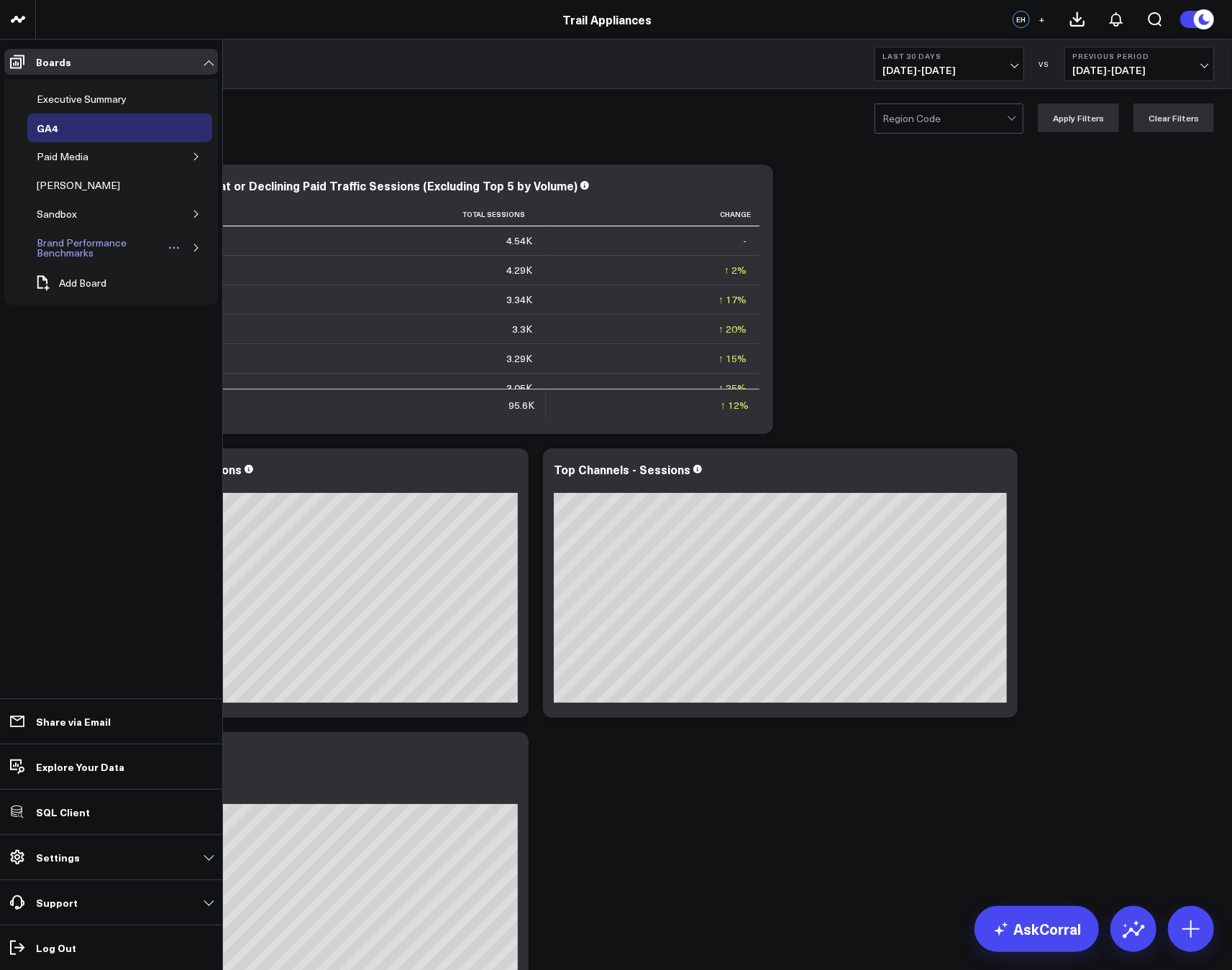
click at [57, 244] on div "Brand Performance Benchmarks" at bounding box center [99, 248] width 132 height 27
click at [196, 240] on button "button" at bounding box center [196, 248] width 14 height 14
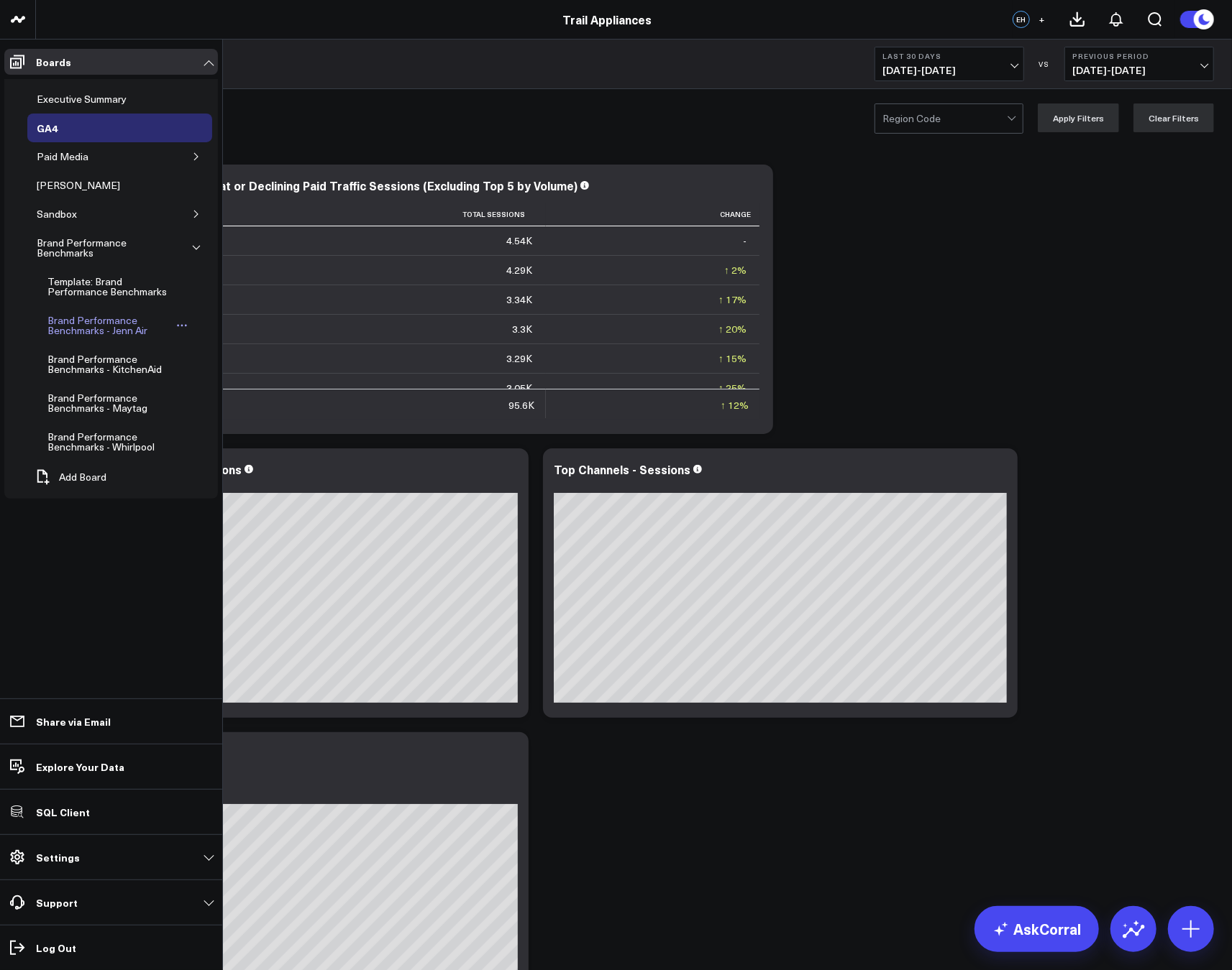
click at [76, 323] on div "Brand Performance Benchmarks - Jenn Air" at bounding box center [109, 326] width 131 height 27
